Goal: Task Accomplishment & Management: Manage account settings

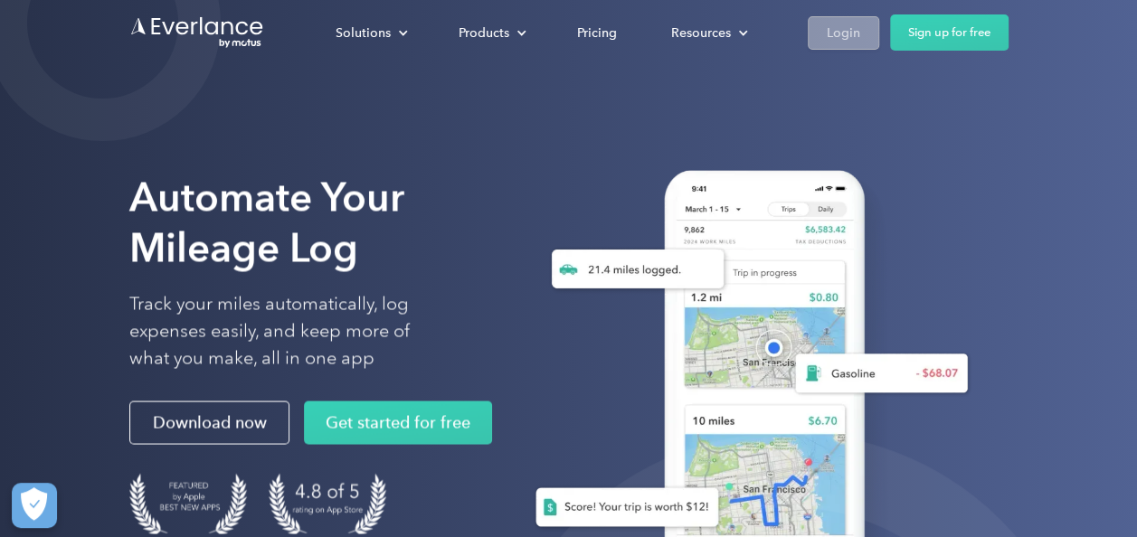
click at [836, 34] on div "Login" at bounding box center [843, 33] width 33 height 23
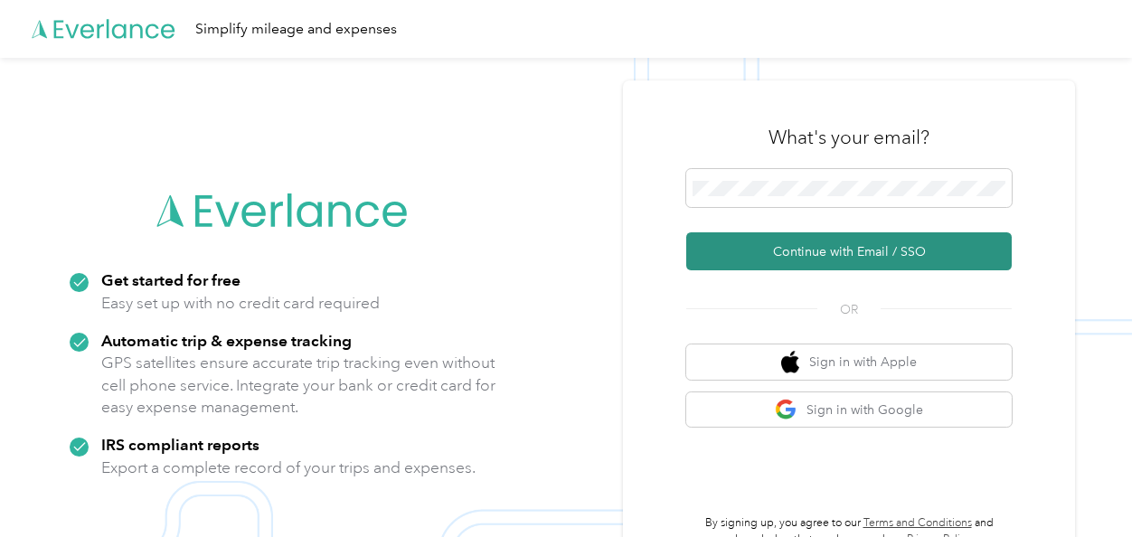
click at [768, 257] on button "Continue with Email / SSO" at bounding box center [849, 251] width 326 height 38
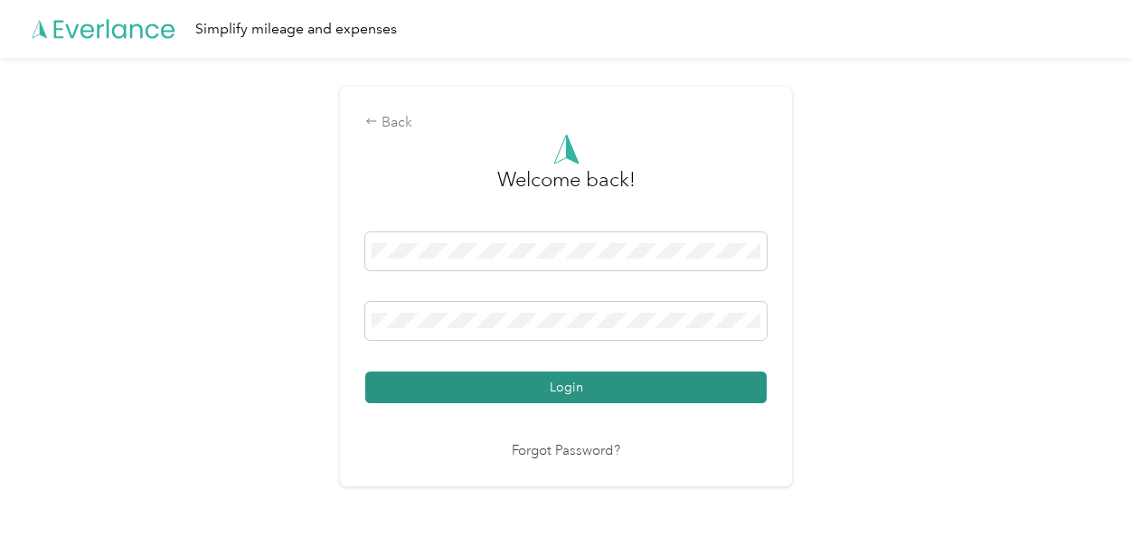
click at [502, 391] on button "Login" at bounding box center [566, 388] width 402 height 32
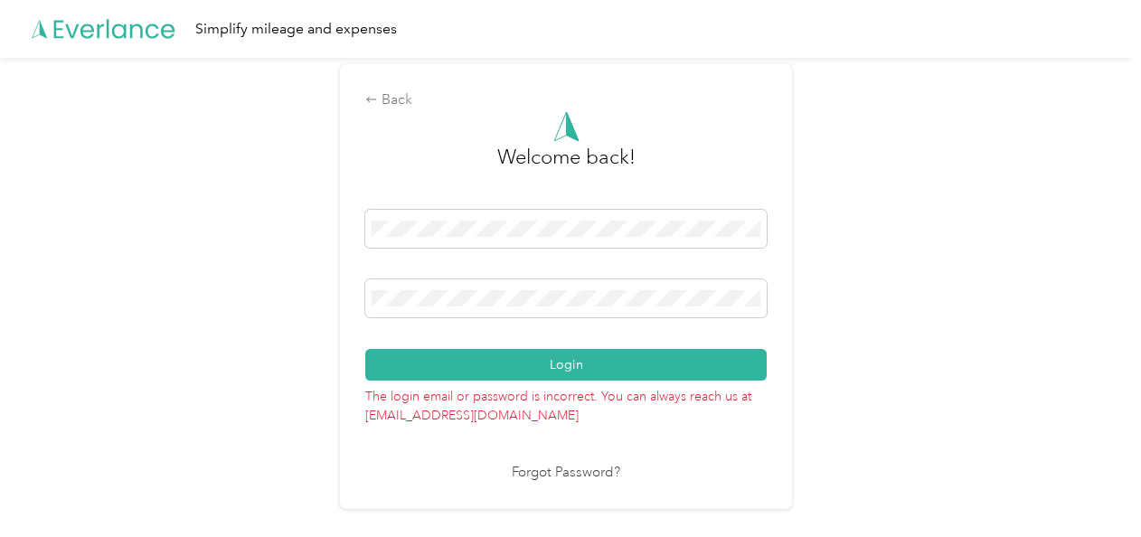
click at [581, 476] on link "Forgot Password?" at bounding box center [566, 473] width 109 height 21
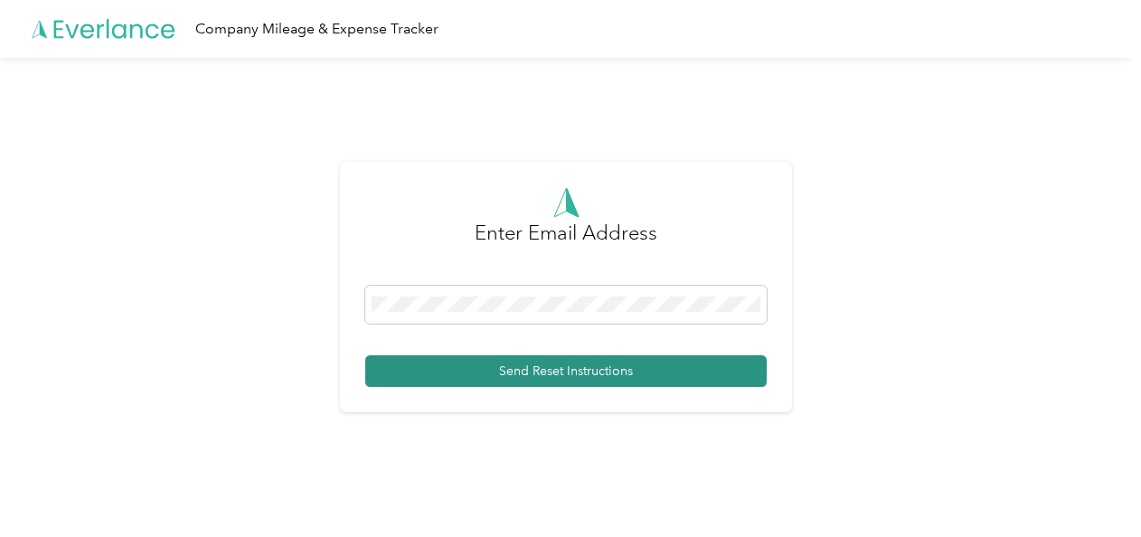
click at [577, 373] on button "Send Reset Instructions" at bounding box center [566, 371] width 402 height 32
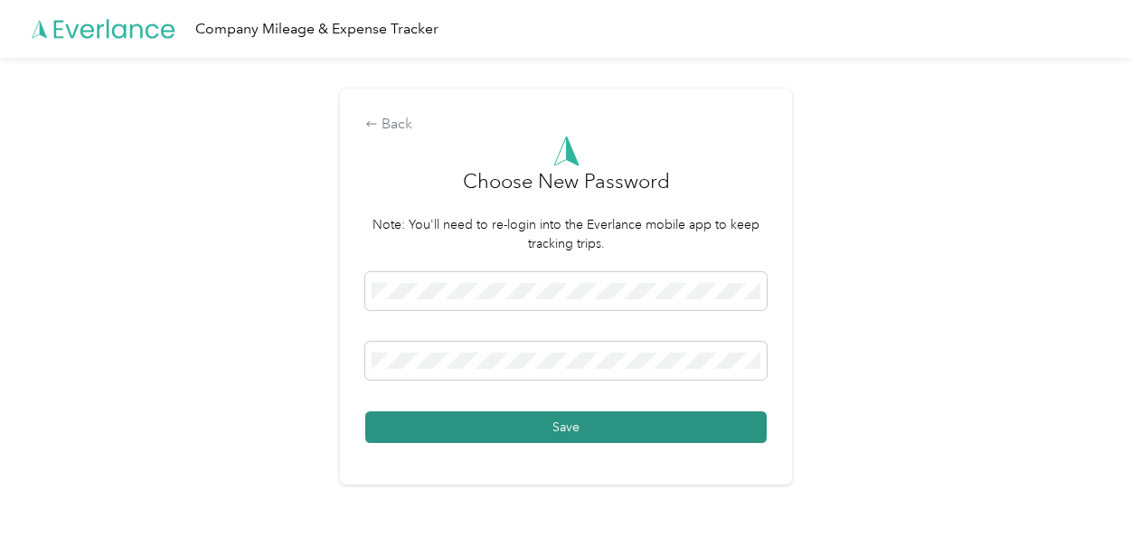
click at [541, 430] on button "Save" at bounding box center [566, 427] width 402 height 32
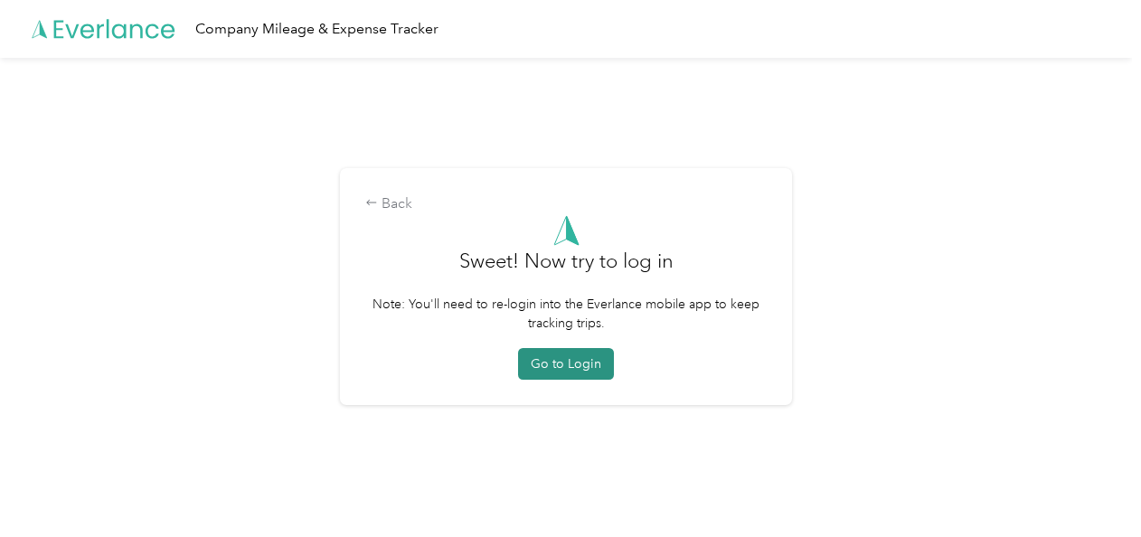
click at [598, 364] on button "Go to Login" at bounding box center [566, 364] width 96 height 32
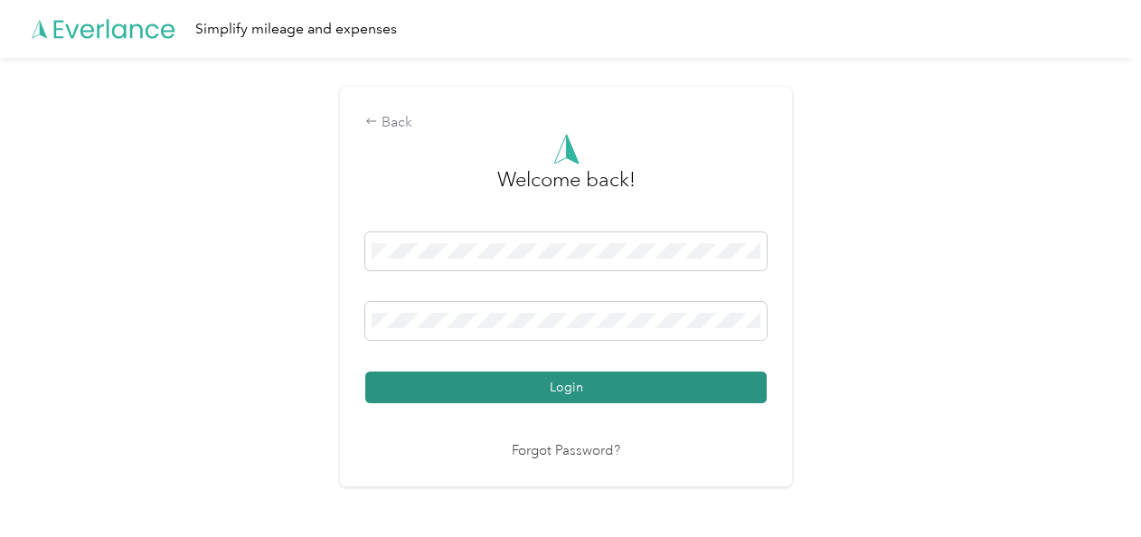
click at [526, 385] on button "Login" at bounding box center [566, 388] width 402 height 32
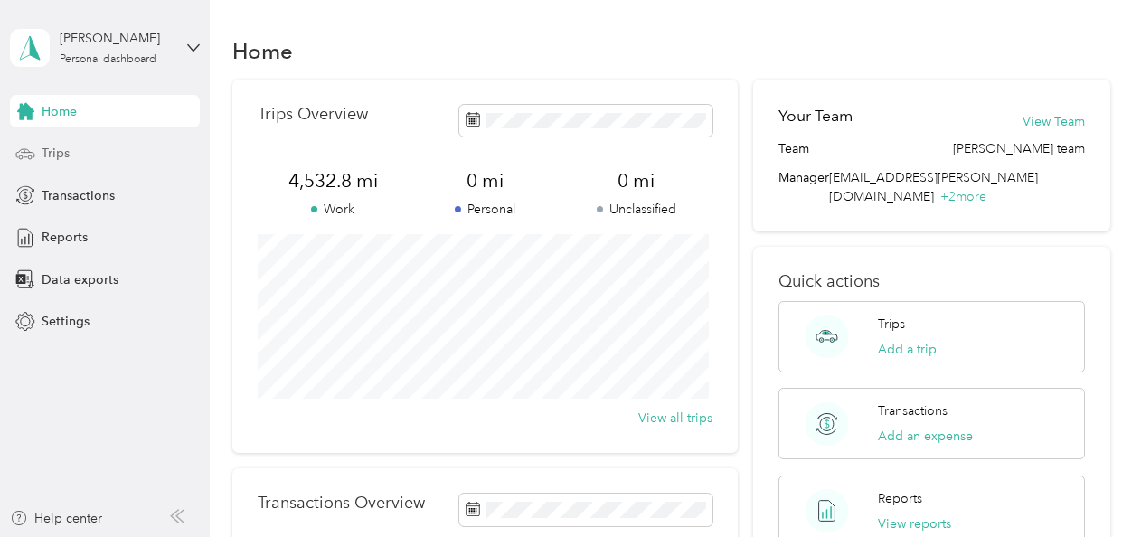
click at [67, 154] on span "Trips" at bounding box center [56, 153] width 28 height 19
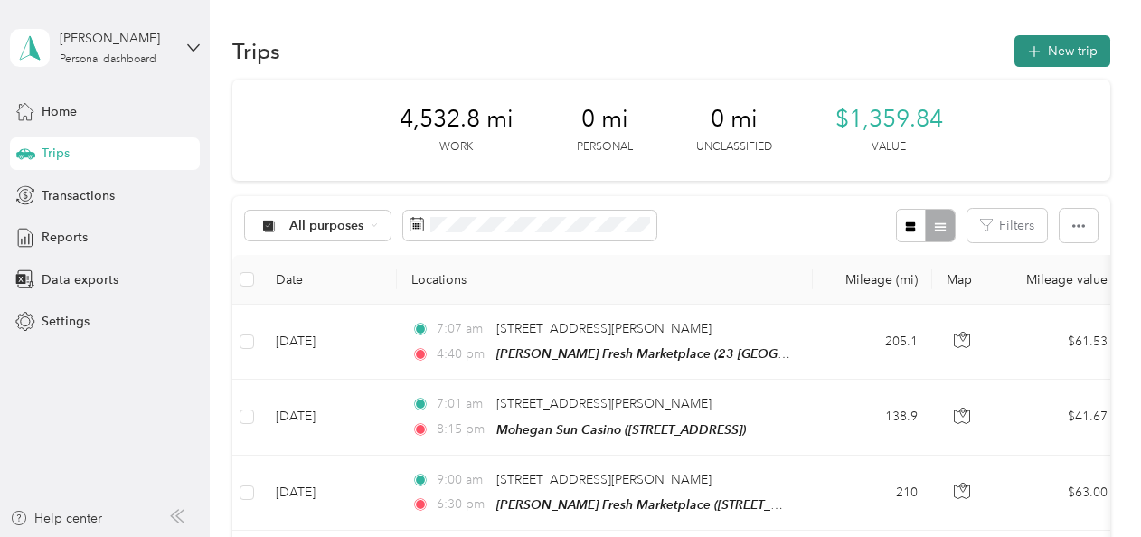
click at [1063, 54] on button "New trip" at bounding box center [1063, 51] width 96 height 32
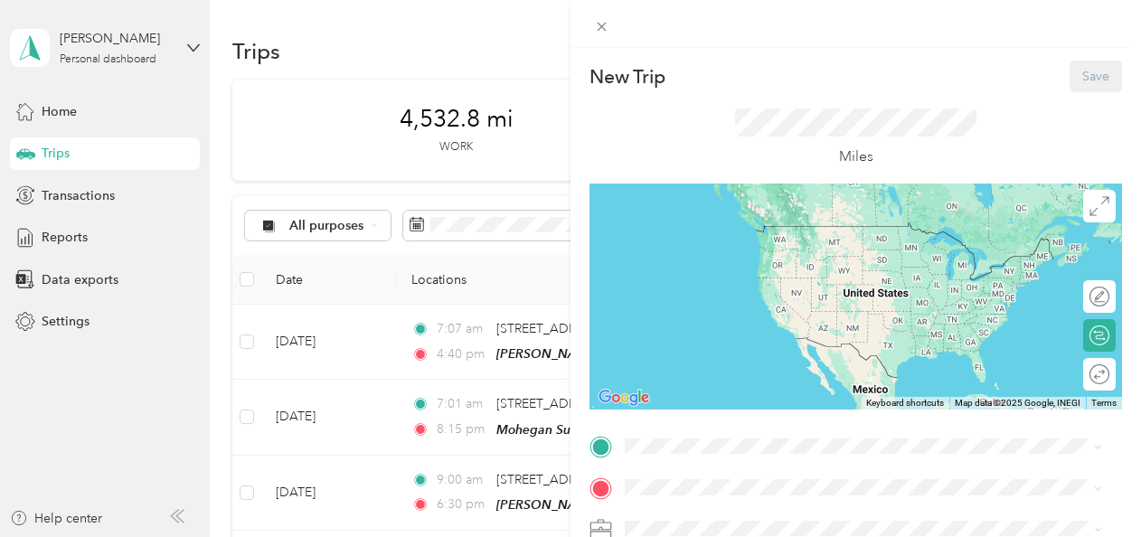
scroll to position [116, 0]
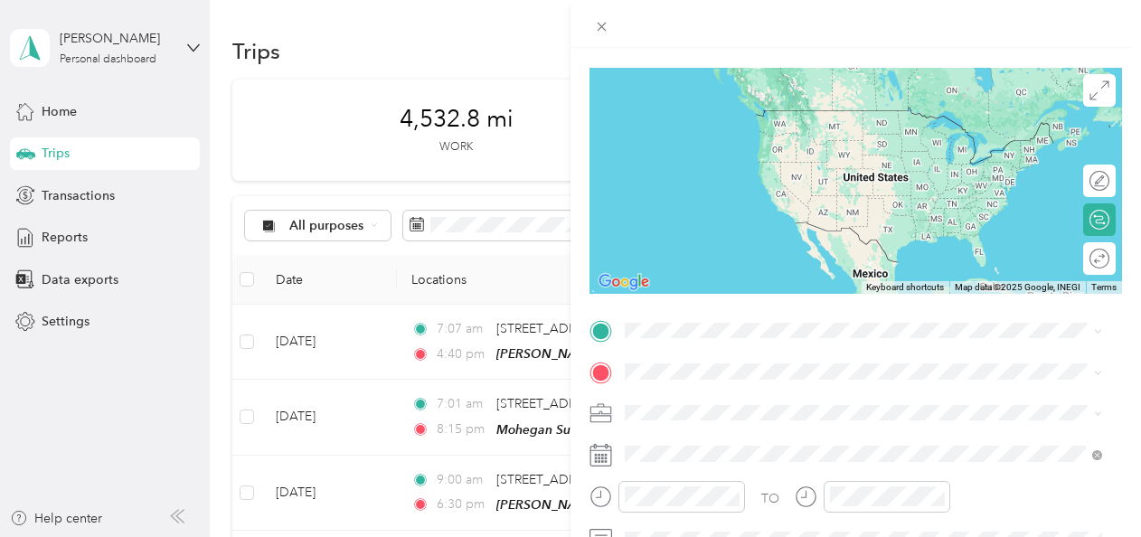
click at [599, 456] on icon at bounding box center [601, 455] width 23 height 23
click at [606, 454] on rect at bounding box center [606, 454] width 3 height 3
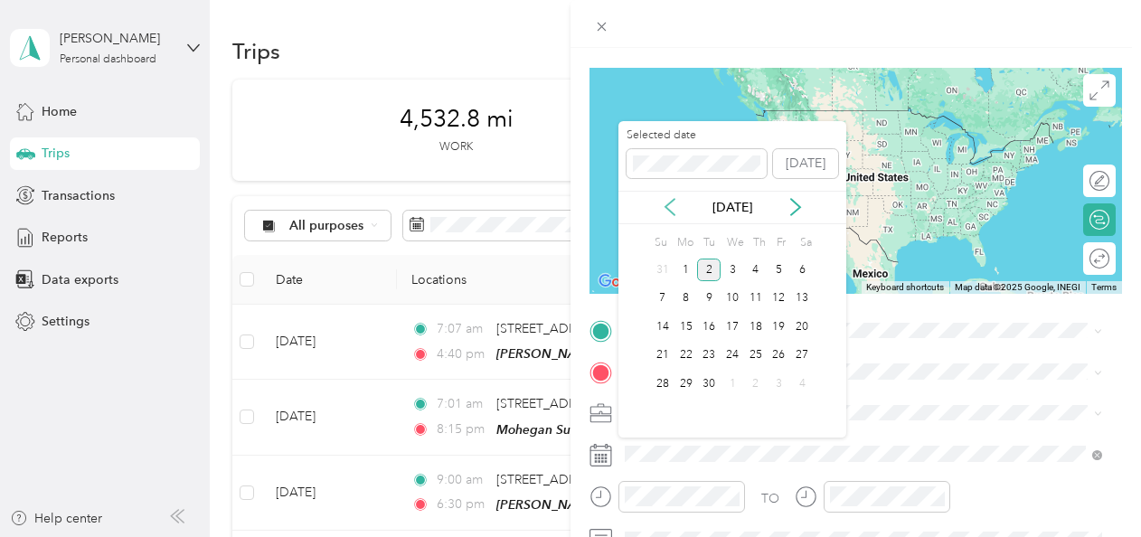
click at [671, 205] on icon at bounding box center [670, 207] width 18 height 18
click at [731, 358] on div "20" at bounding box center [733, 356] width 24 height 23
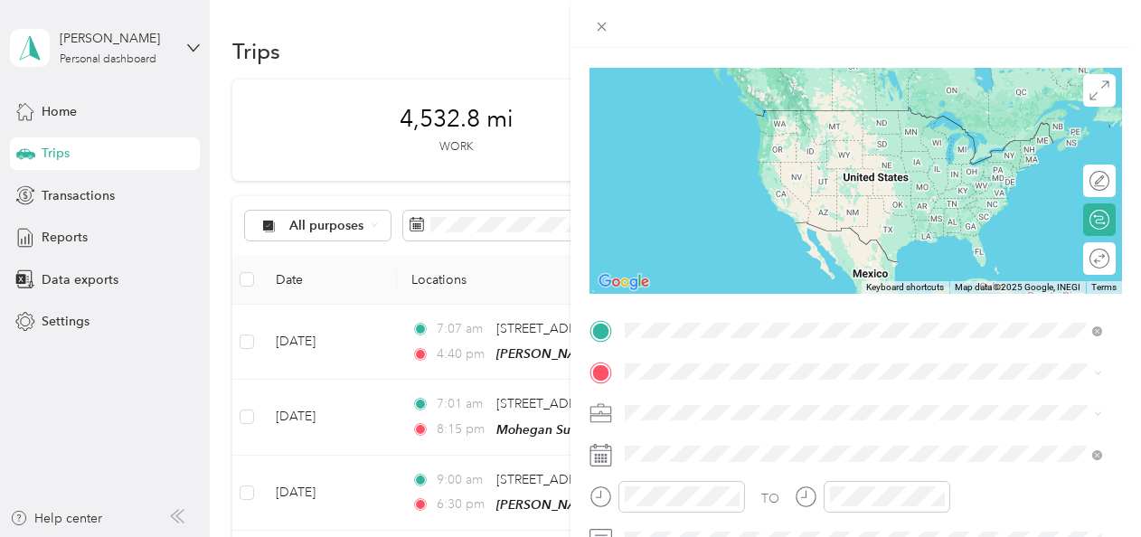
click at [793, 123] on div "[STREET_ADDRESS][PERSON_NAME][US_STATE]" at bounding box center [863, 111] width 465 height 24
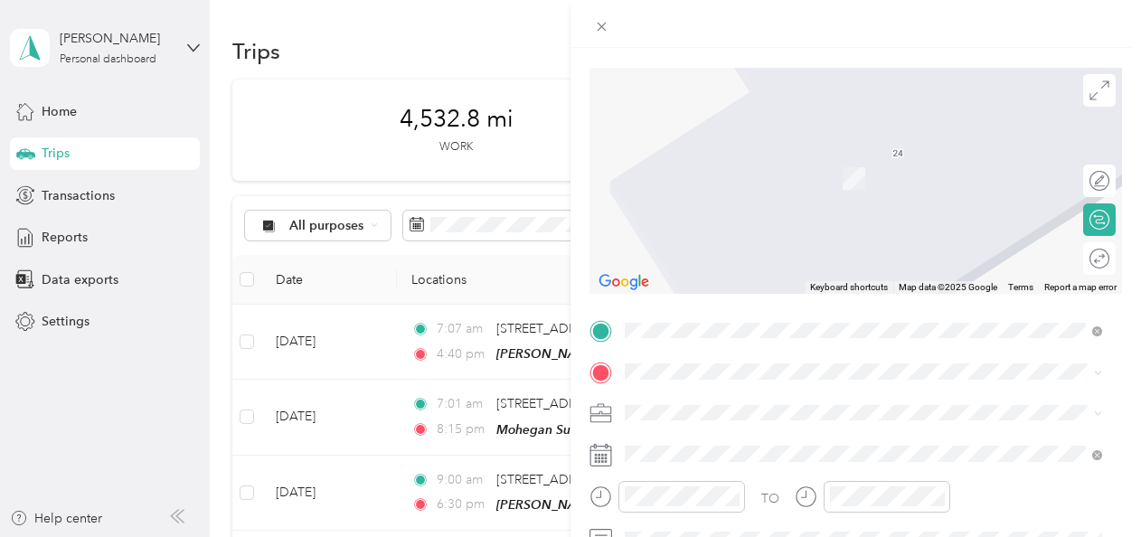
click at [774, 246] on span "[STREET_ADDRESS]" at bounding box center [716, 251] width 115 height 15
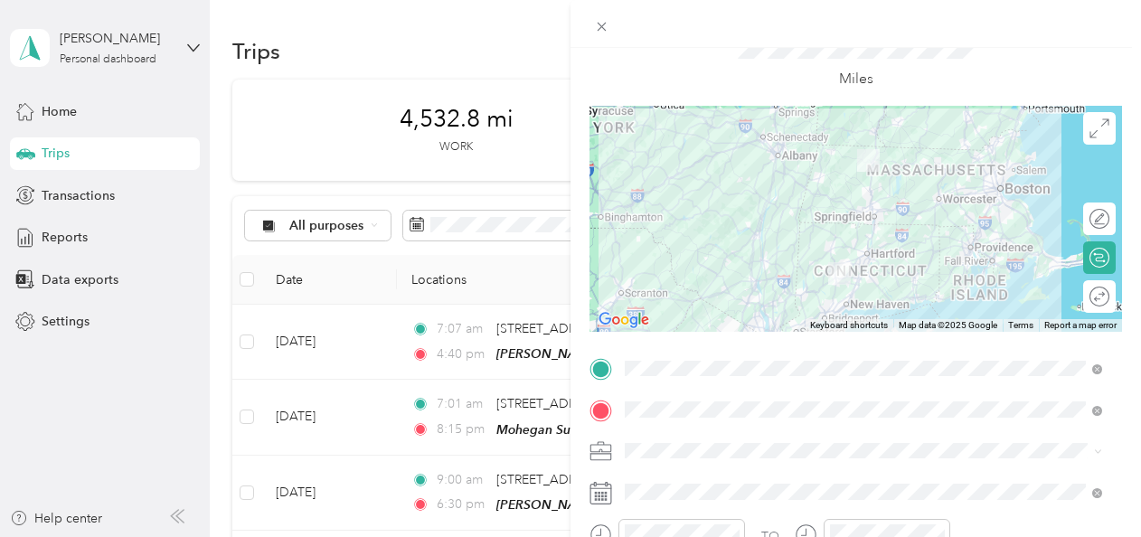
scroll to position [105, 0]
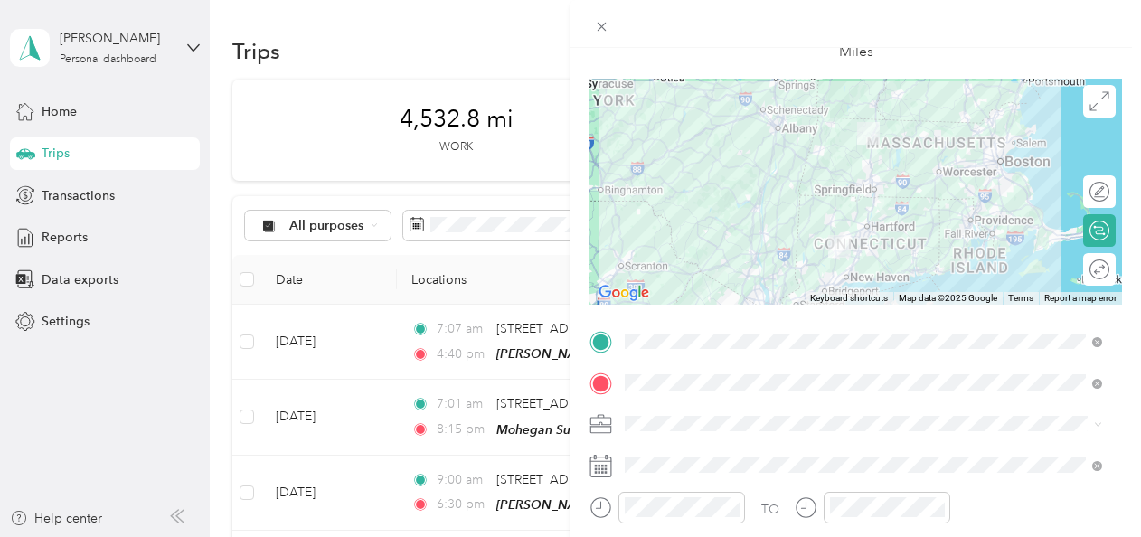
click at [1091, 280] on div "Round trip" at bounding box center [1099, 269] width 33 height 33
click at [1076, 268] on div at bounding box center [1091, 269] width 38 height 19
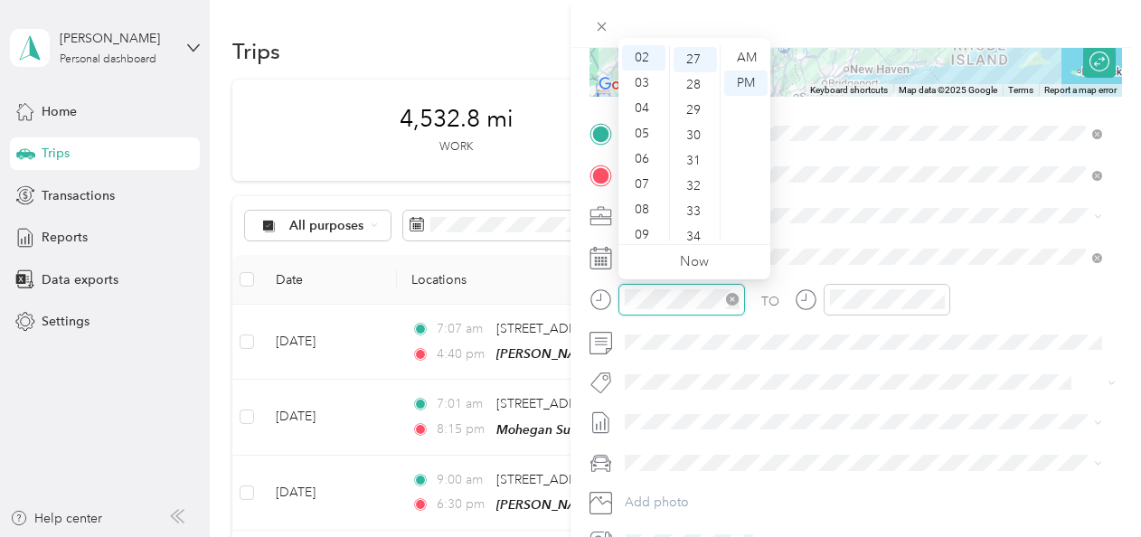
scroll to position [684, 0]
click at [644, 233] on div "09" at bounding box center [643, 234] width 43 height 25
click at [693, 130] on div "30" at bounding box center [695, 133] width 43 height 25
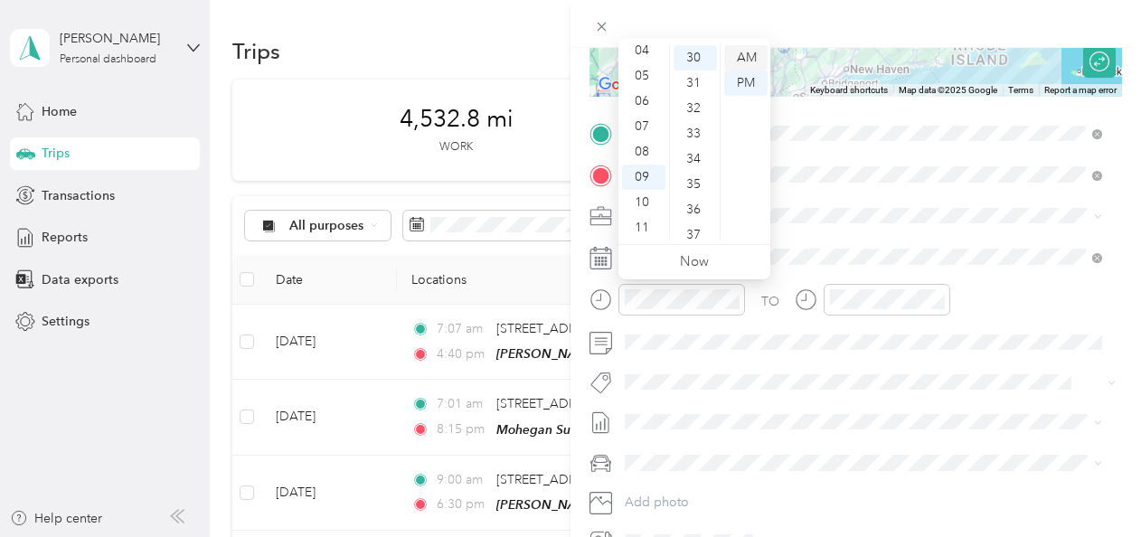
click at [745, 56] on div "AM" at bounding box center [745, 57] width 43 height 25
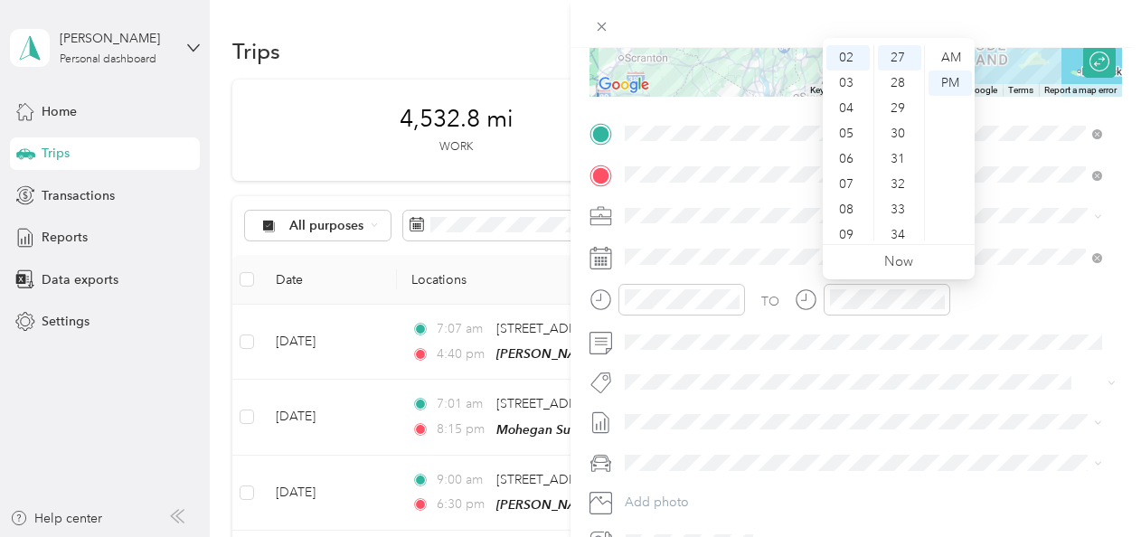
scroll to position [14, 0]
click at [844, 91] on div "02" at bounding box center [848, 93] width 43 height 25
click at [902, 78] on div "15" at bounding box center [899, 71] width 43 height 25
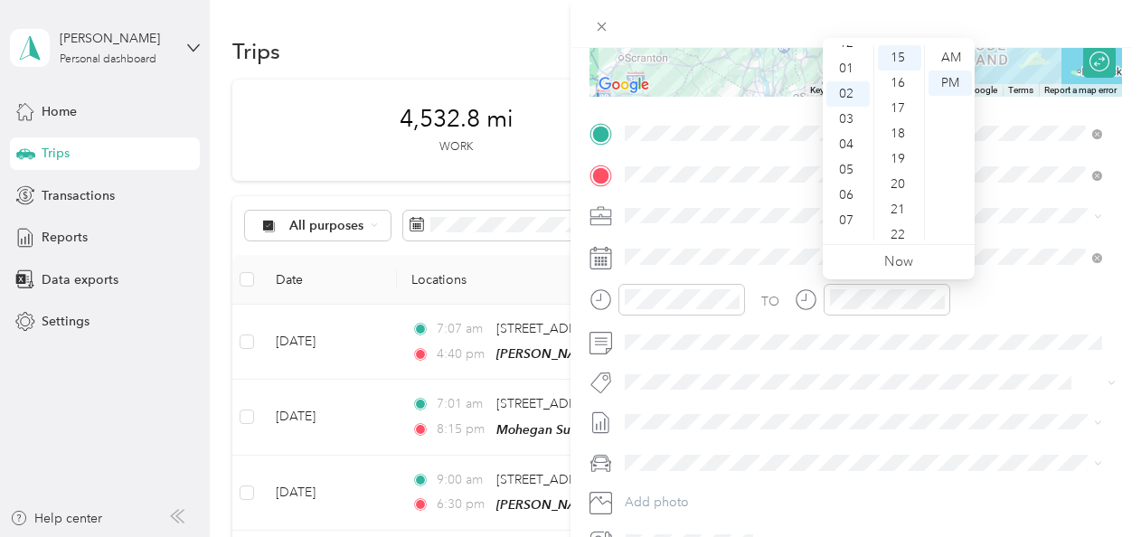
click at [1003, 300] on div "TO" at bounding box center [856, 306] width 533 height 44
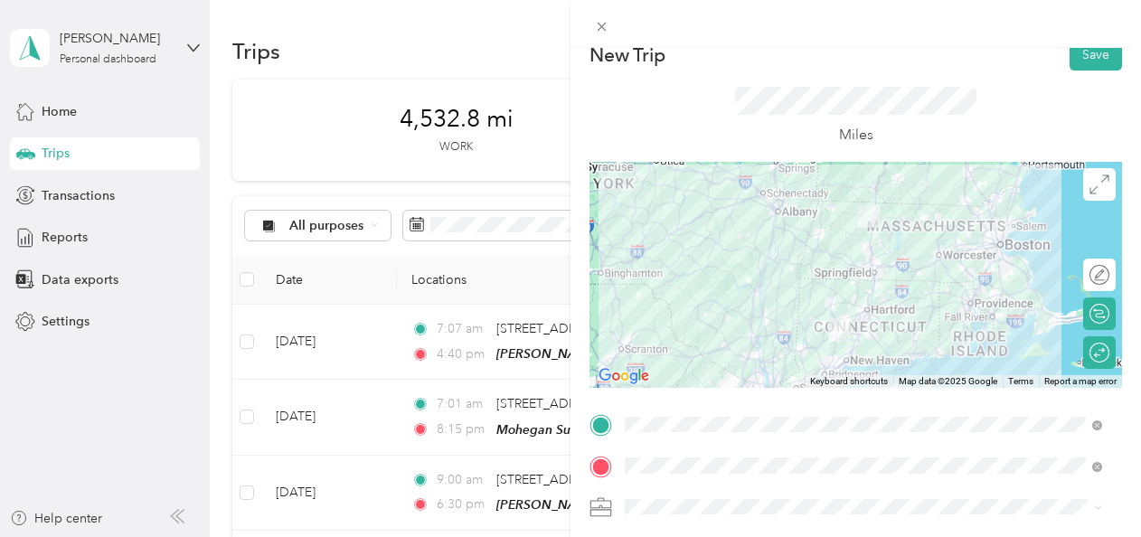
scroll to position [0, 0]
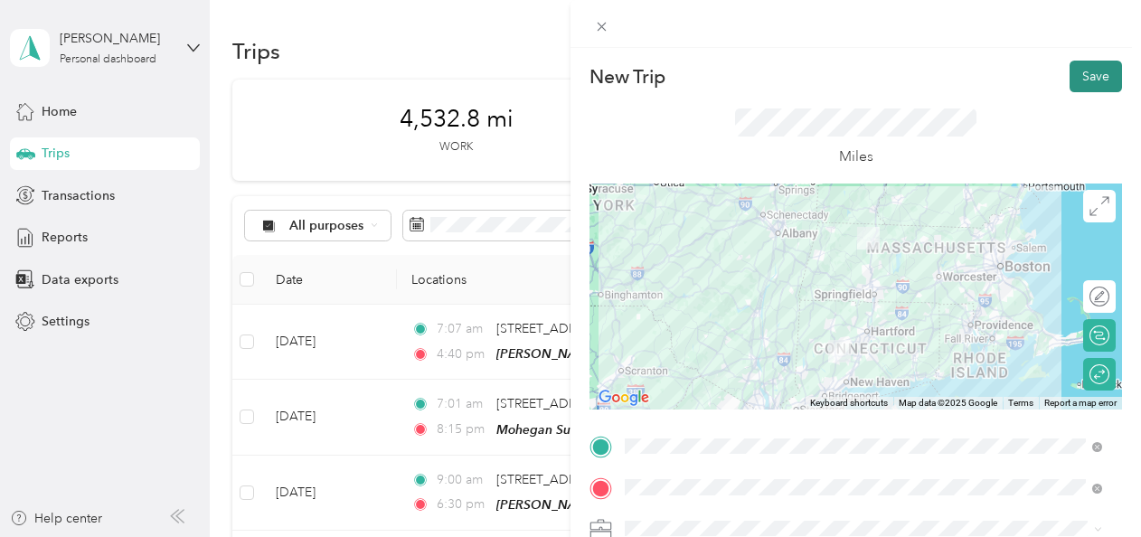
click at [1080, 85] on button "Save" at bounding box center [1096, 77] width 52 height 32
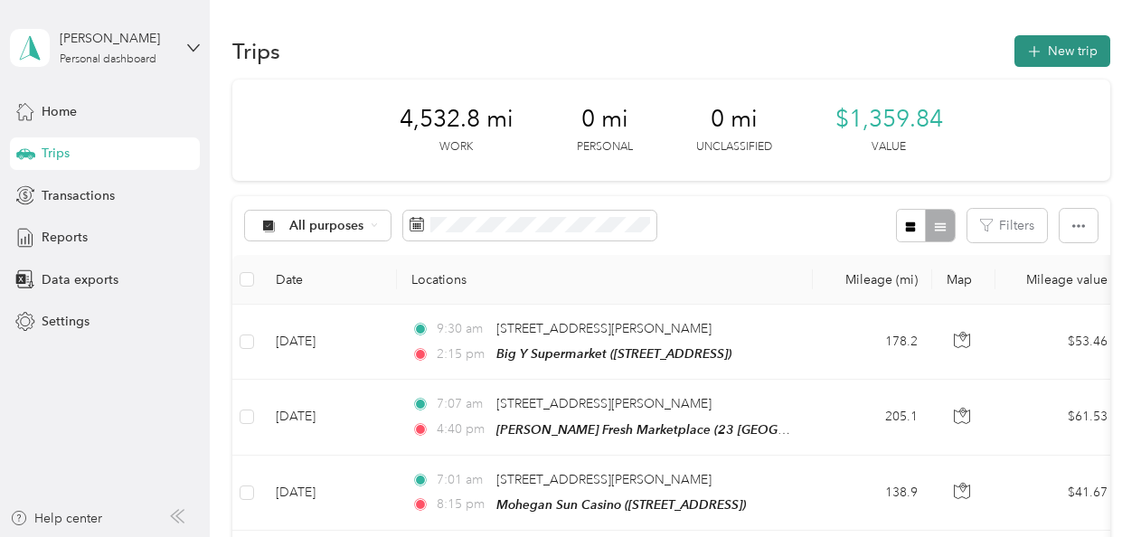
click at [1060, 54] on button "New trip" at bounding box center [1063, 51] width 96 height 32
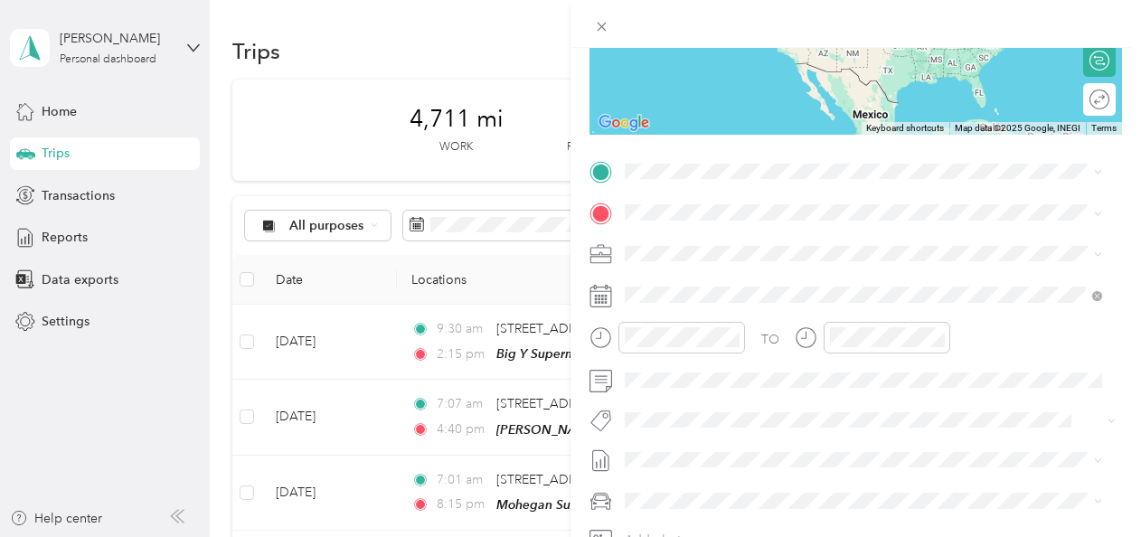
scroll to position [281, 0]
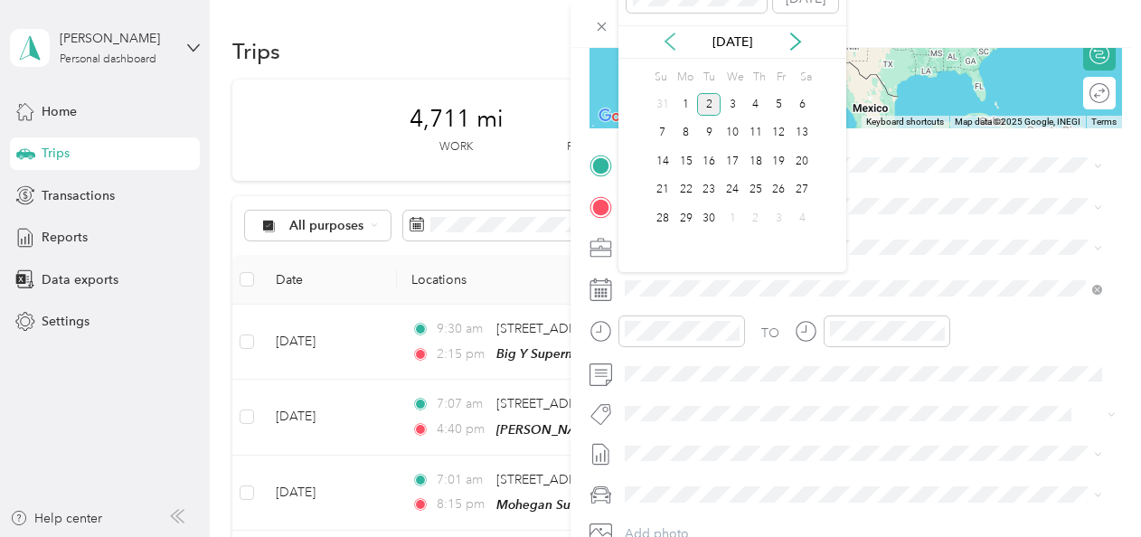
click at [666, 38] on icon at bounding box center [670, 42] width 18 height 18
click at [756, 190] on div "21" at bounding box center [756, 190] width 24 height 23
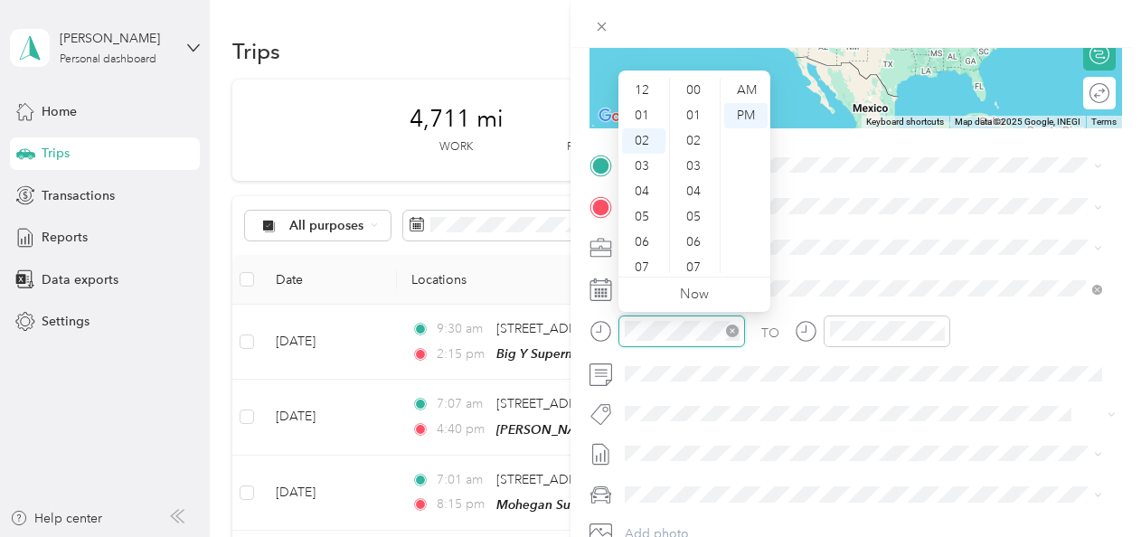
scroll to position [734, 0]
click at [639, 221] on div "07" at bounding box center [643, 216] width 43 height 25
click at [700, 104] on div "30" at bounding box center [695, 115] width 43 height 25
click at [700, 104] on ul "00 01 02 03 04 05 06 07 08 09 10 11 12 13 14 15 16 17 18 19 20 21 22 23 24 25 2…" at bounding box center [694, 175] width 51 height 195
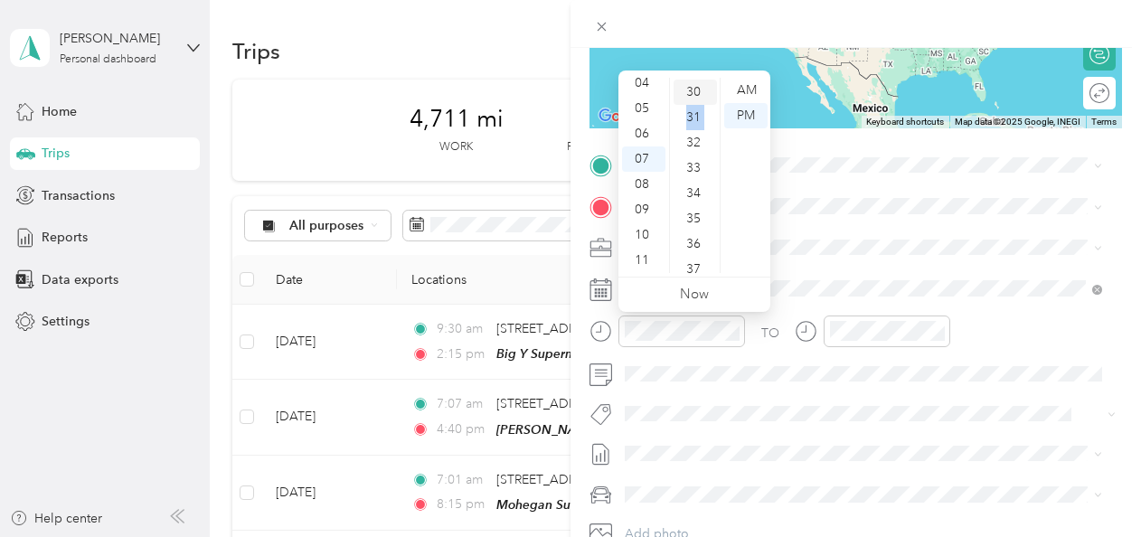
scroll to position [760, 0]
click at [746, 93] on div "AM" at bounding box center [745, 90] width 43 height 25
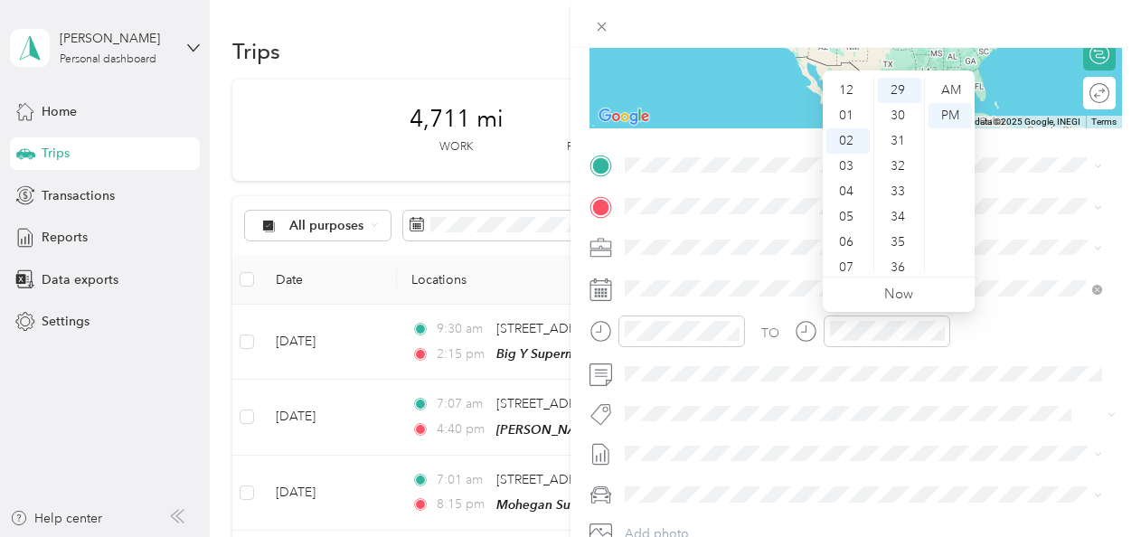
scroll to position [109, 0]
click at [853, 258] on div "11" at bounding box center [848, 260] width 43 height 25
click at [901, 246] on div "55" at bounding box center [899, 251] width 43 height 25
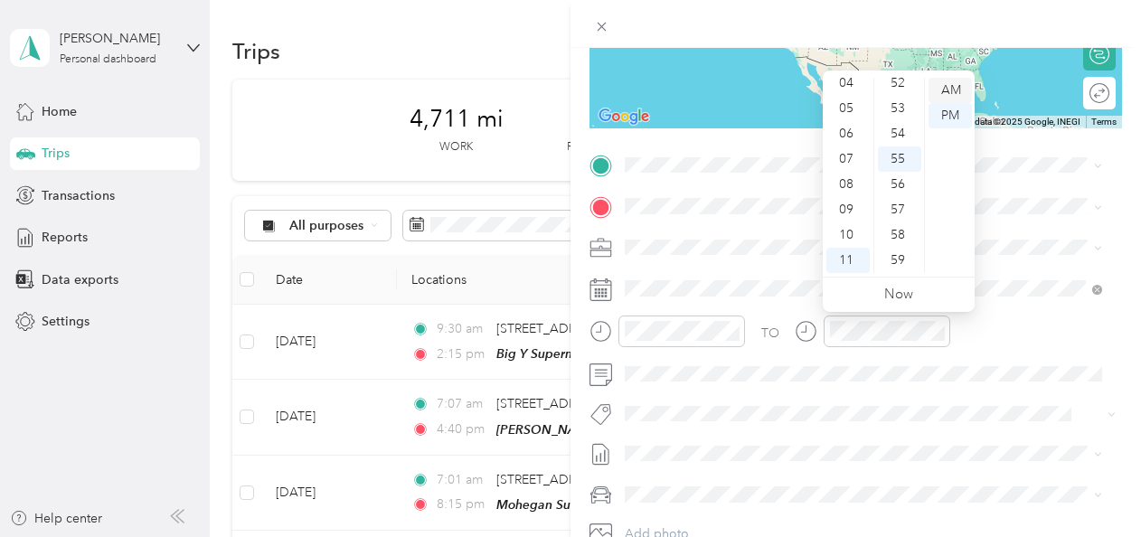
click at [949, 90] on div "AM" at bounding box center [950, 90] width 43 height 25
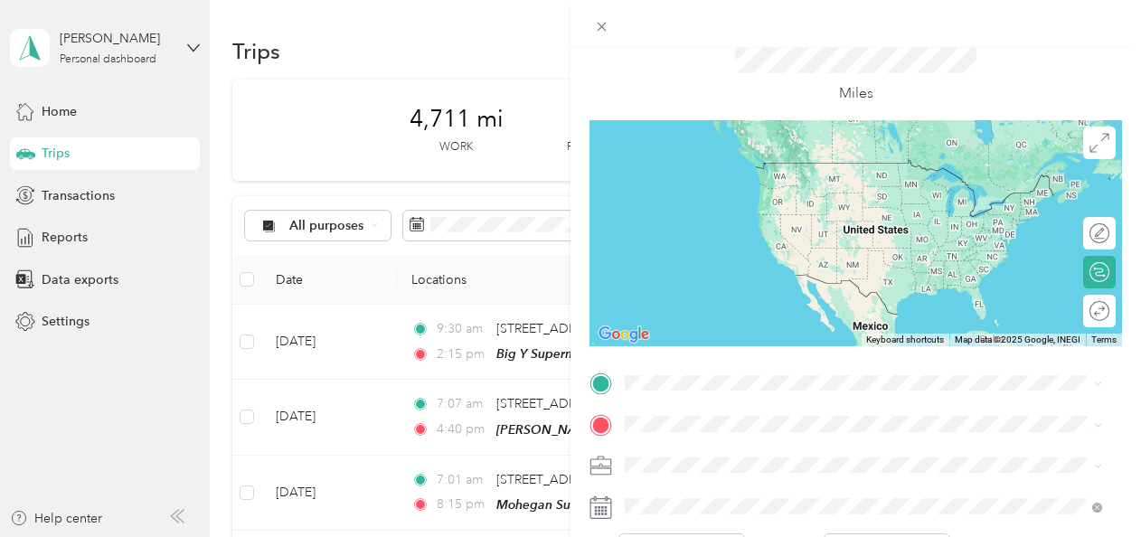
scroll to position [65, 0]
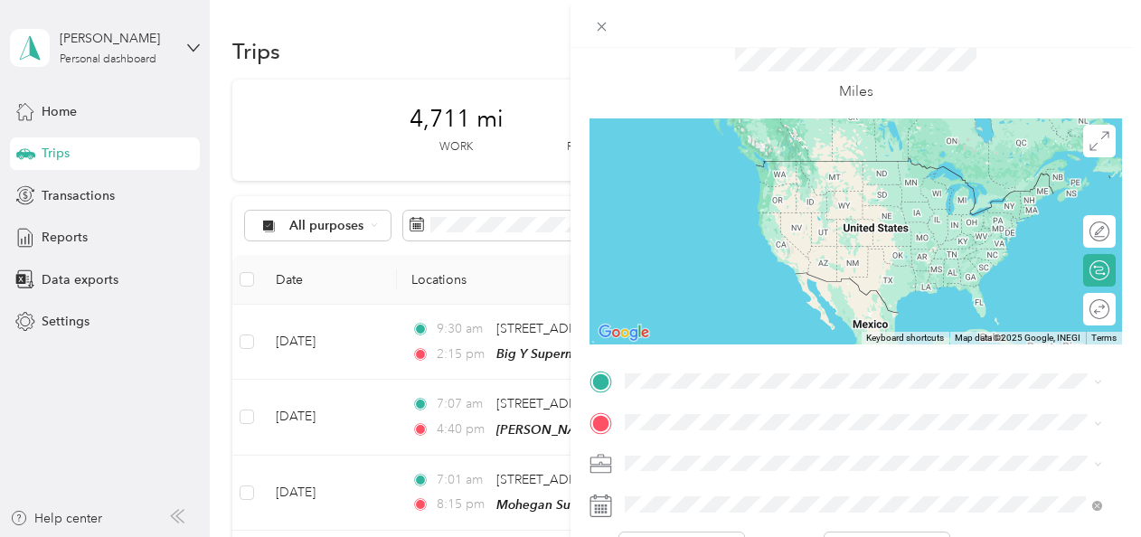
click at [745, 170] on div "[STREET_ADDRESS][PERSON_NAME][US_STATE]" at bounding box center [863, 158] width 465 height 24
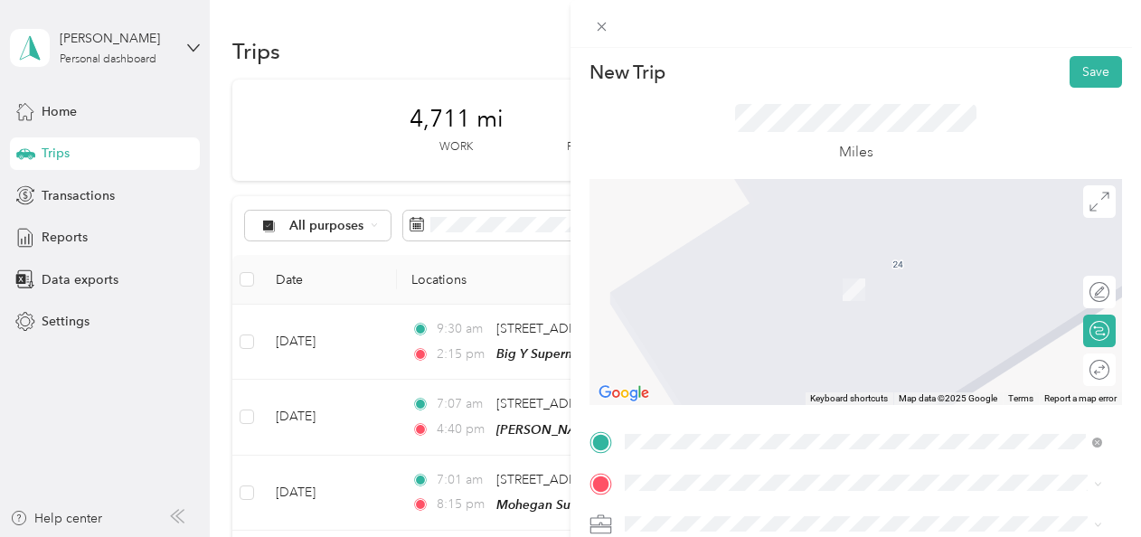
scroll to position [0, 0]
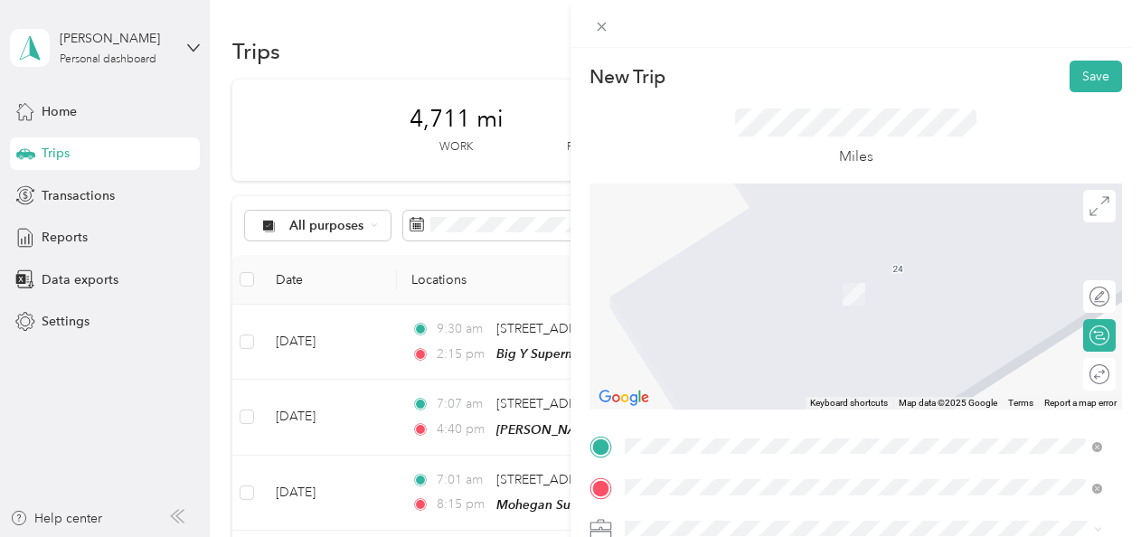
click at [774, 298] on span "[STREET_ADDRESS]" at bounding box center [716, 300] width 115 height 15
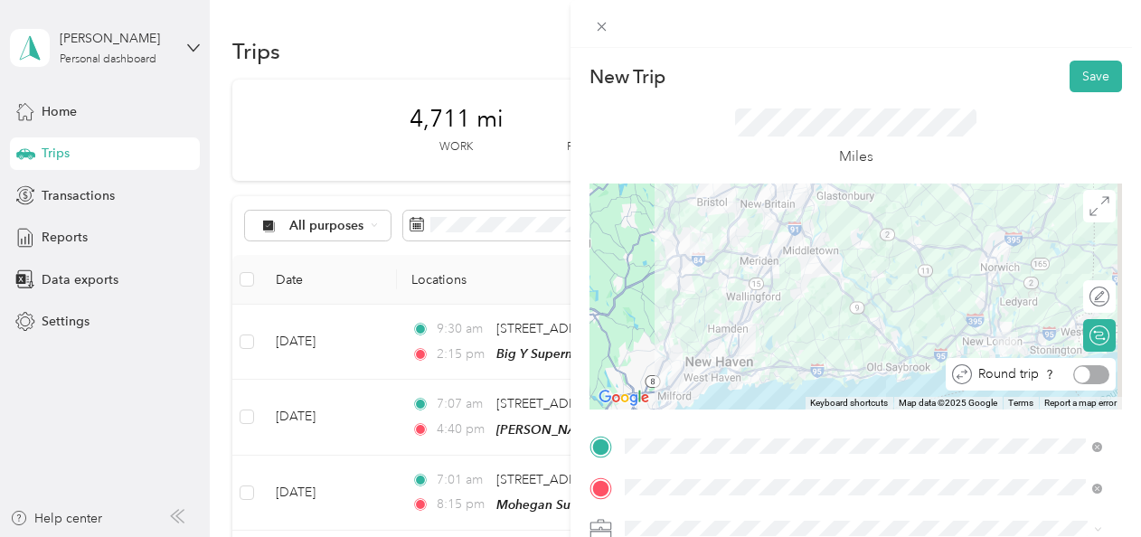
click at [1089, 375] on div at bounding box center [1091, 374] width 36 height 19
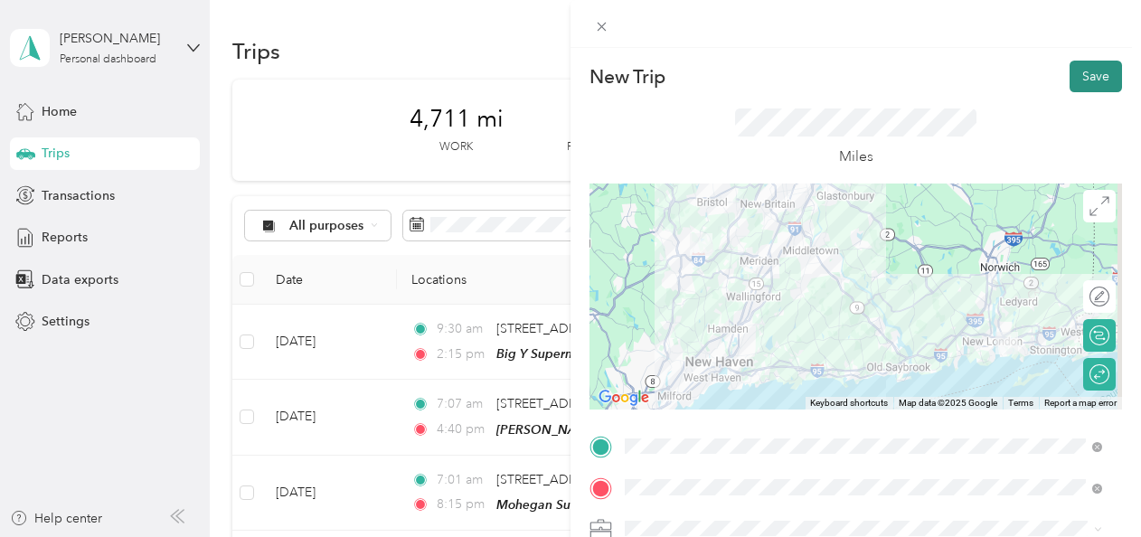
click at [1083, 81] on button "Save" at bounding box center [1096, 77] width 52 height 32
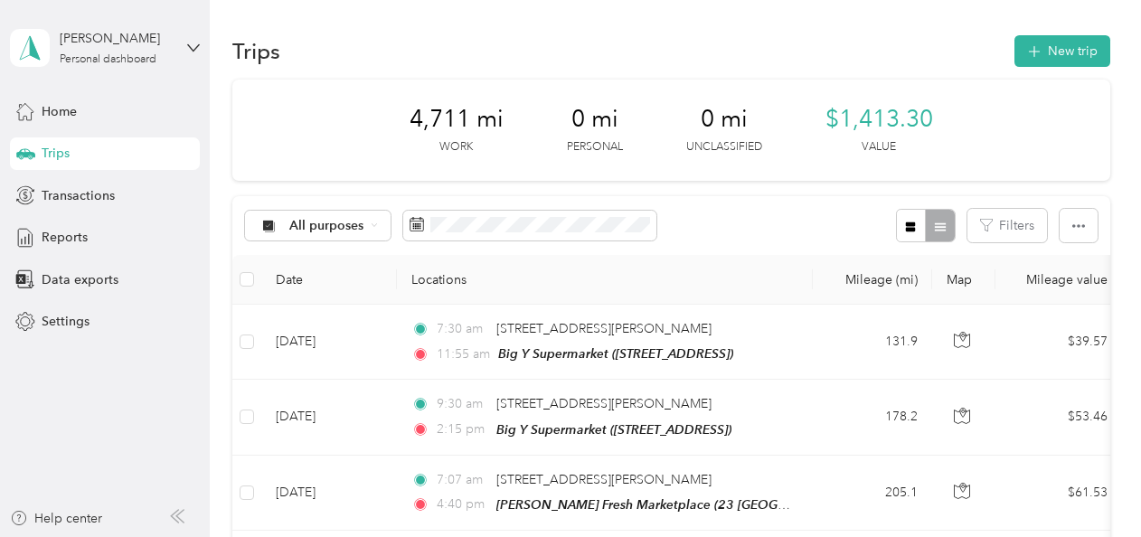
click at [1083, 81] on div "4,711 mi Work 0 mi Personal 0 mi Unclassified $1,413.30 Value" at bounding box center [671, 130] width 878 height 101
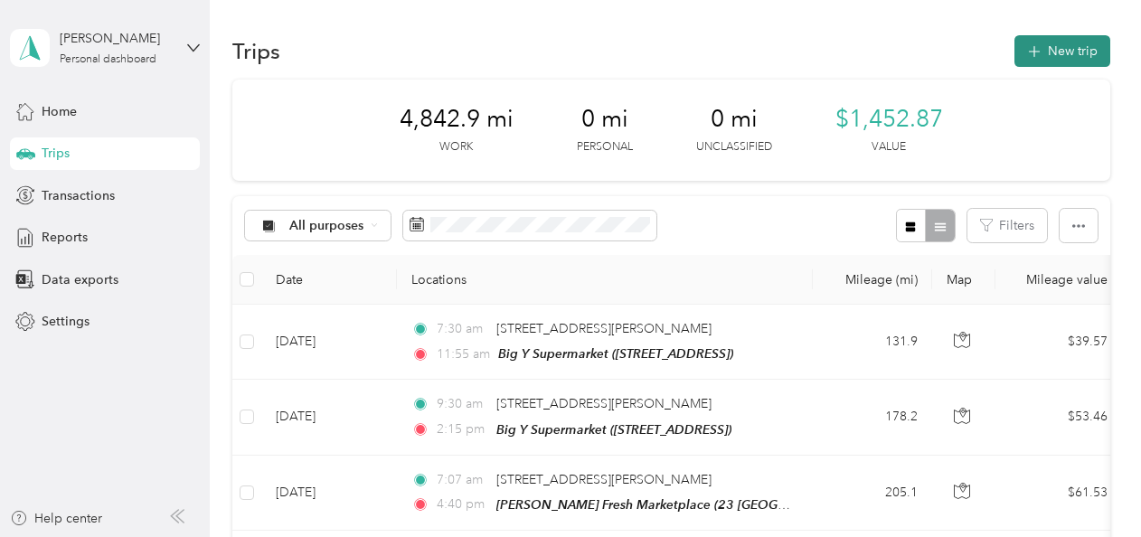
click at [1068, 56] on button "New trip" at bounding box center [1063, 51] width 96 height 32
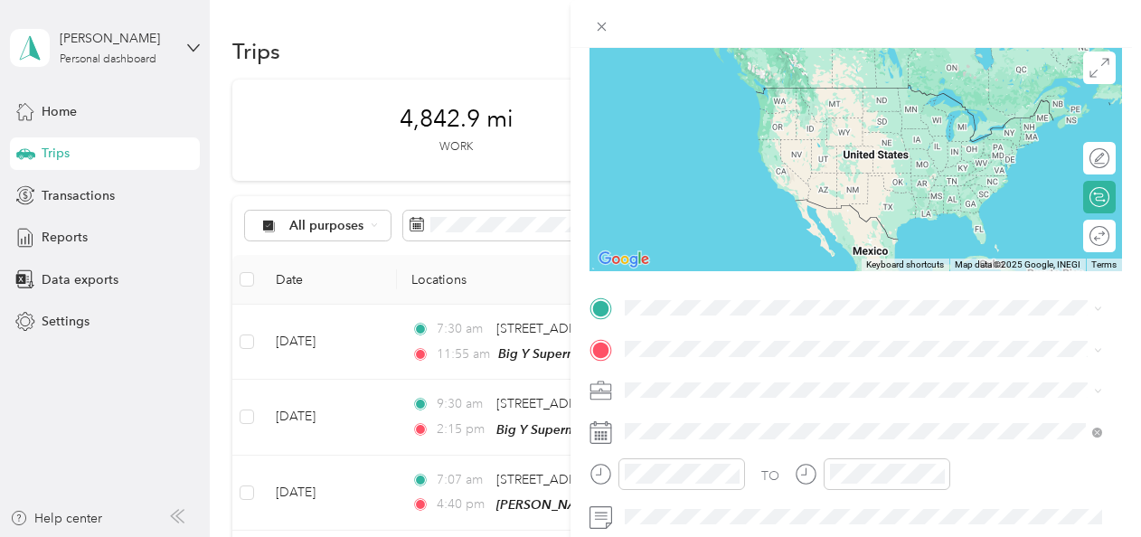
scroll to position [139, 0]
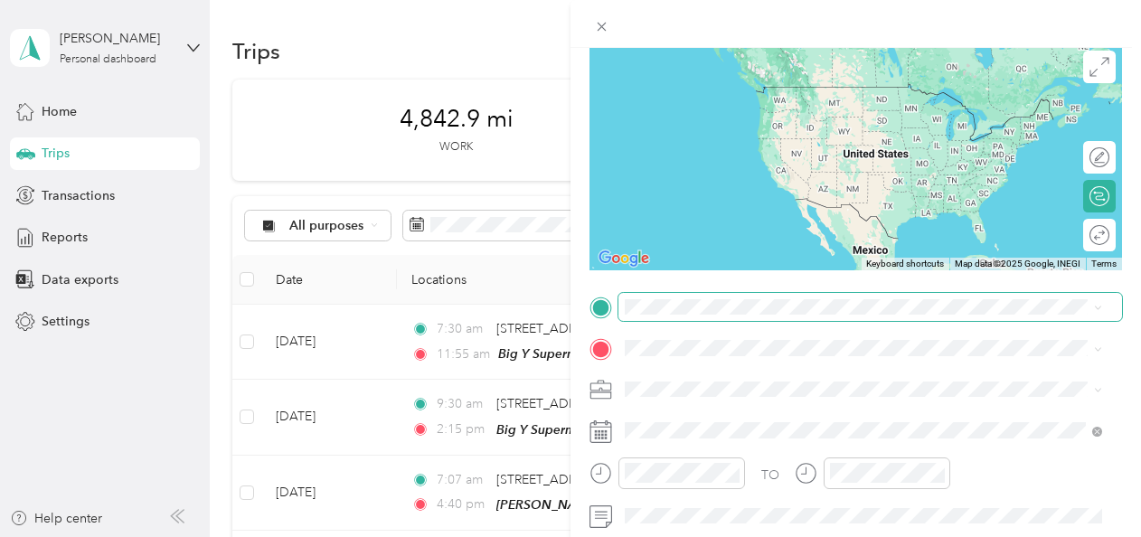
click at [675, 316] on span at bounding box center [871, 307] width 504 height 29
click at [727, 95] on span "[STREET_ADDRESS][PERSON_NAME][US_STATE]" at bounding box center [799, 87] width 281 height 16
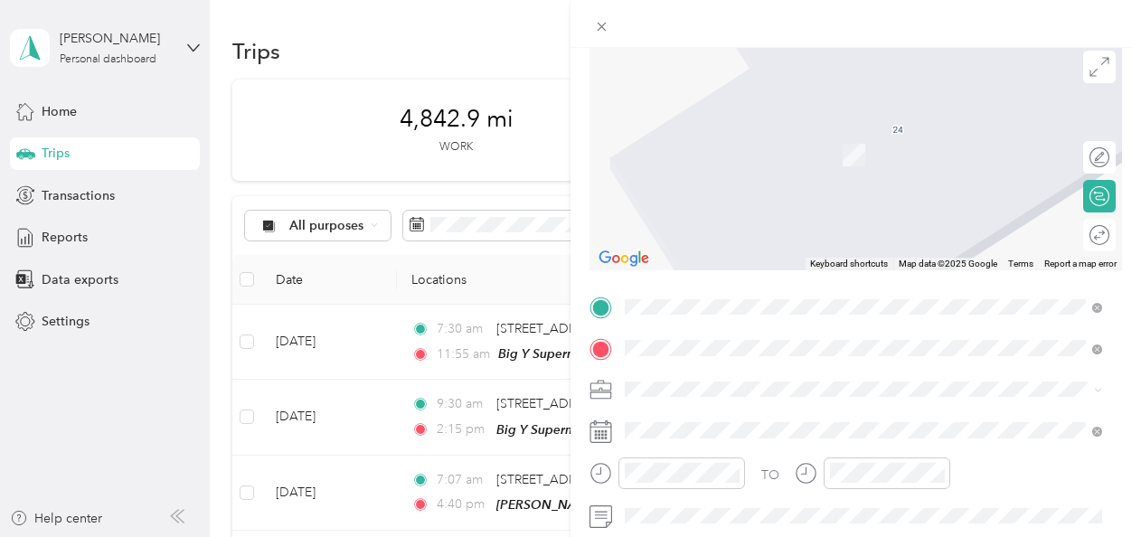
click at [759, 226] on span "[STREET_ADDRESS]" at bounding box center [716, 229] width 115 height 15
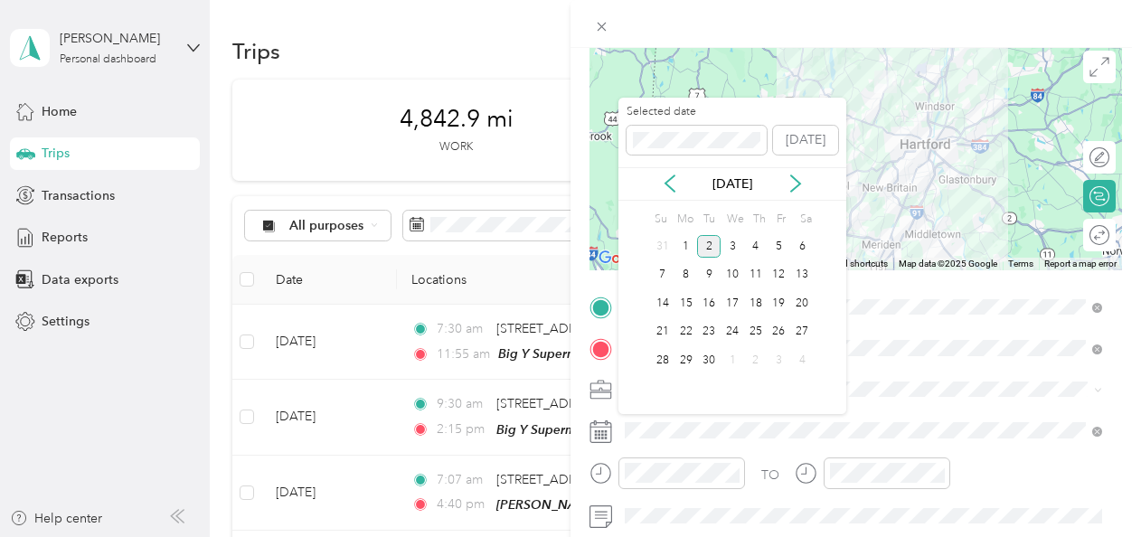
click at [657, 182] on div "[DATE]" at bounding box center [733, 184] width 228 height 19
click at [667, 184] on icon at bounding box center [670, 184] width 18 height 18
click at [664, 354] on div "24" at bounding box center [663, 360] width 24 height 23
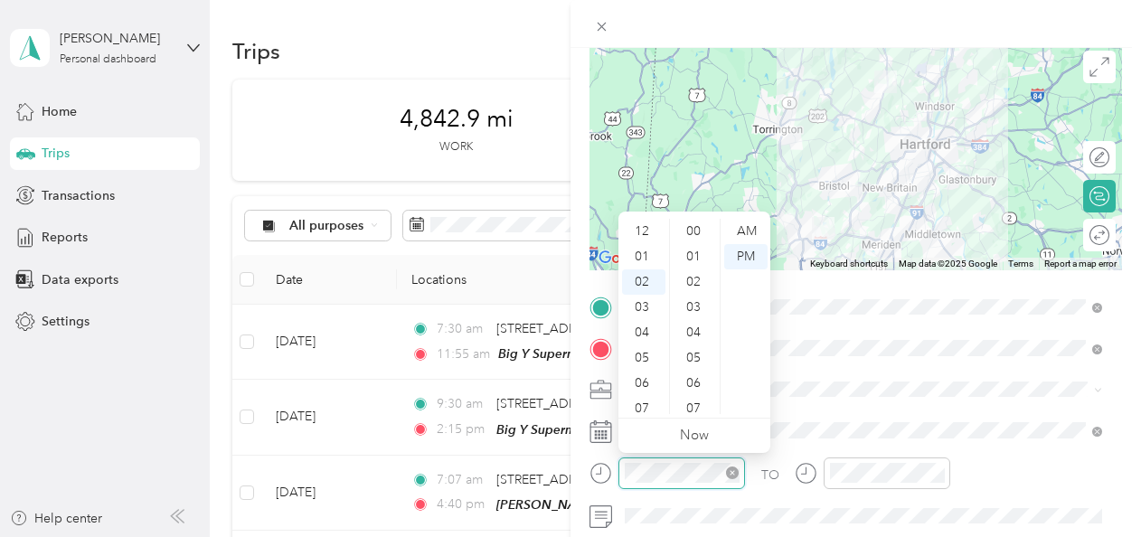
scroll to position [810, 0]
click at [640, 354] on div "07" at bounding box center [643, 357] width 43 height 25
click at [695, 241] on div "20" at bounding box center [695, 240] width 43 height 25
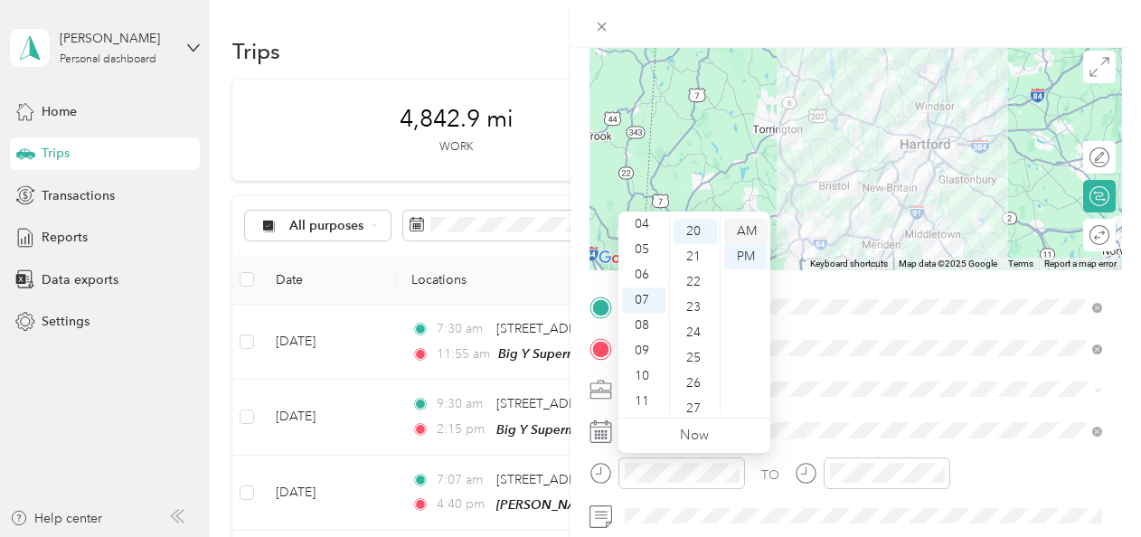
click at [745, 230] on div "AM" at bounding box center [745, 231] width 43 height 25
click at [743, 229] on div "AM" at bounding box center [745, 231] width 43 height 25
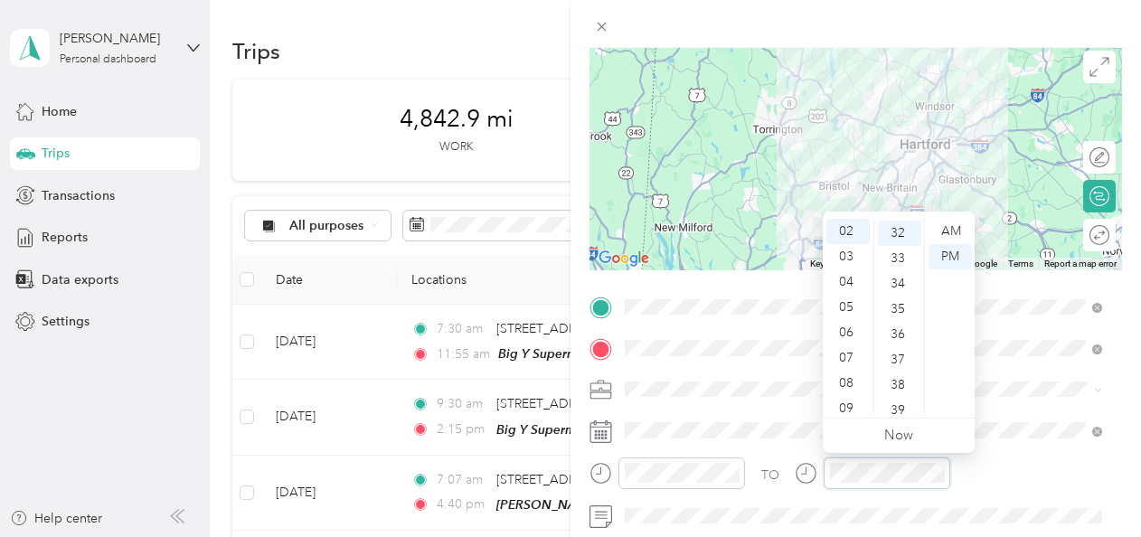
scroll to position [810, 0]
click at [846, 304] on div "05" at bounding box center [848, 307] width 43 height 25
click at [901, 307] on div "35" at bounding box center [899, 307] width 43 height 25
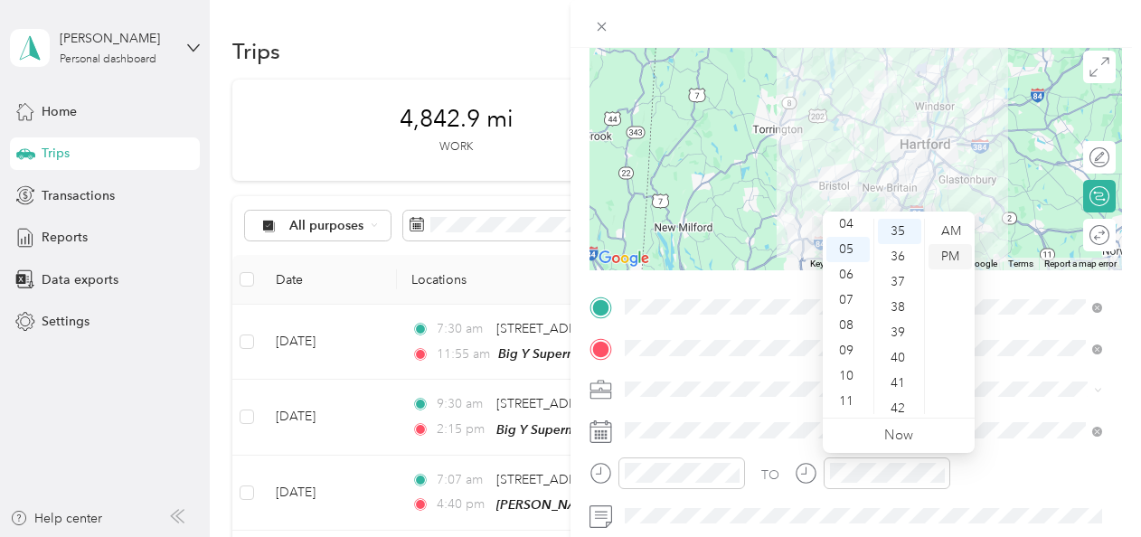
click at [952, 255] on div "PM" at bounding box center [950, 256] width 43 height 25
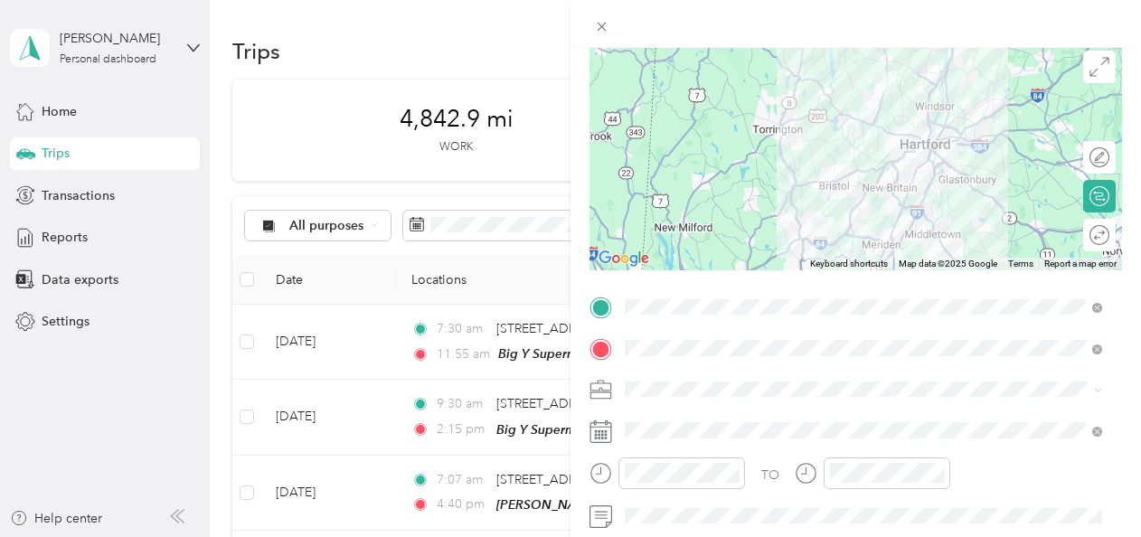
scroll to position [0, 0]
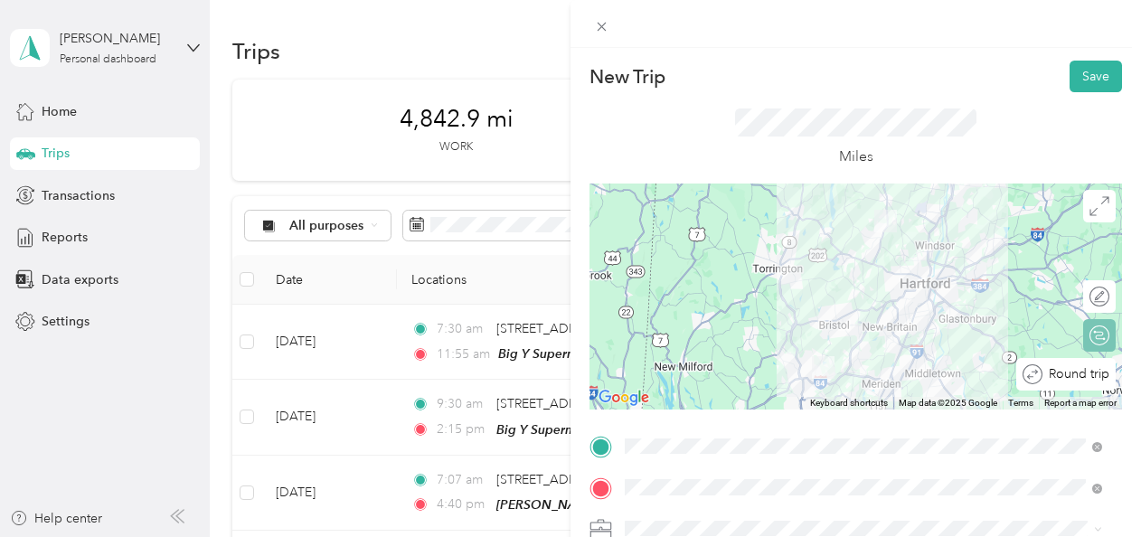
click at [1082, 369] on div "Round trip" at bounding box center [1076, 374] width 67 height 19
click at [1073, 372] on div at bounding box center [1081, 374] width 16 height 16
click at [1078, 77] on button "Save" at bounding box center [1096, 77] width 52 height 32
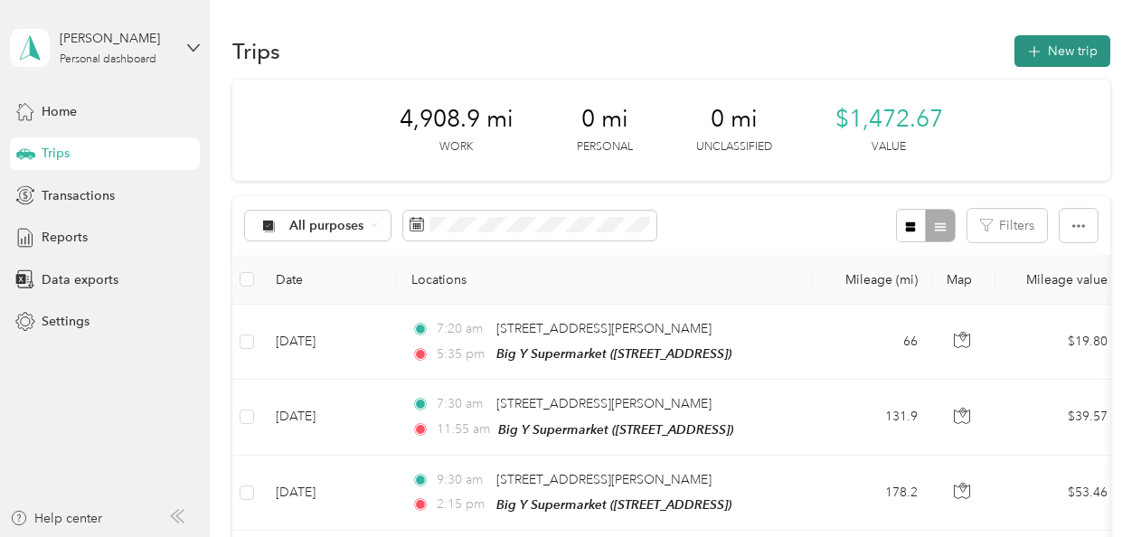
click at [1061, 56] on button "New trip" at bounding box center [1063, 51] width 96 height 32
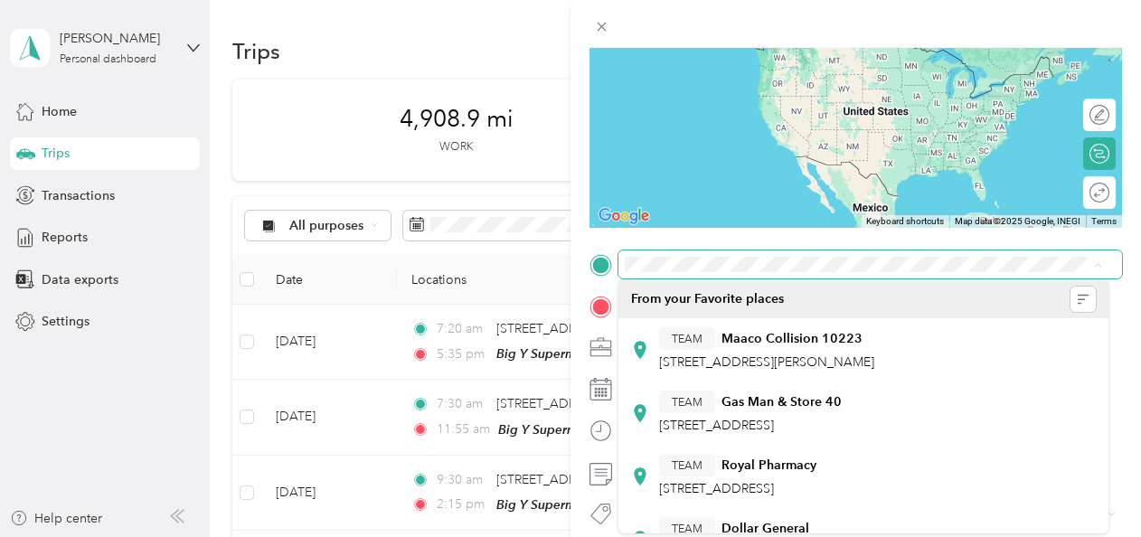
scroll to position [182, 0]
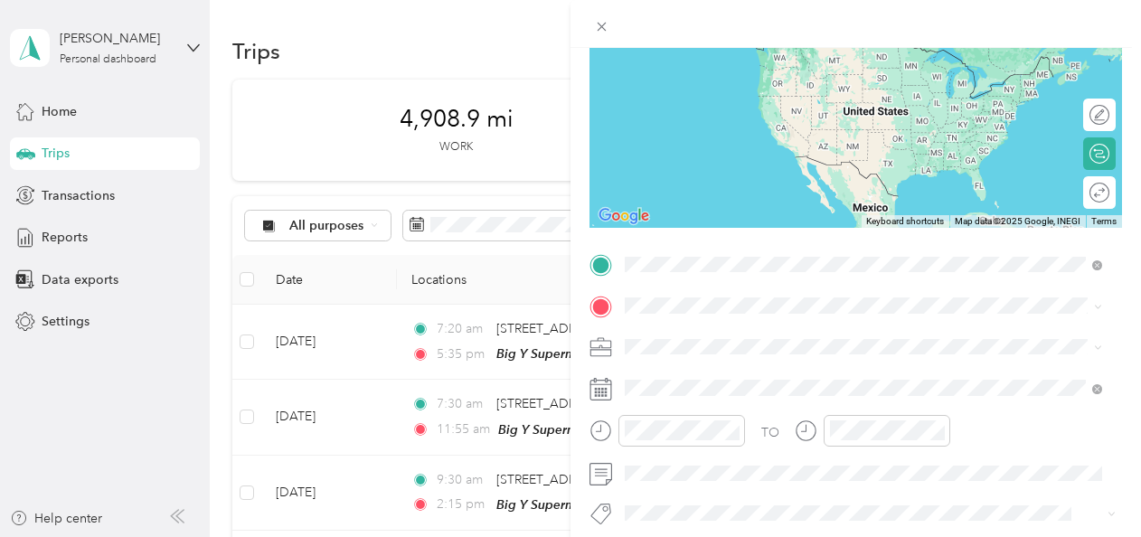
click at [734, 335] on span "[STREET_ADDRESS][PERSON_NAME][US_STATE]" at bounding box center [799, 329] width 281 height 16
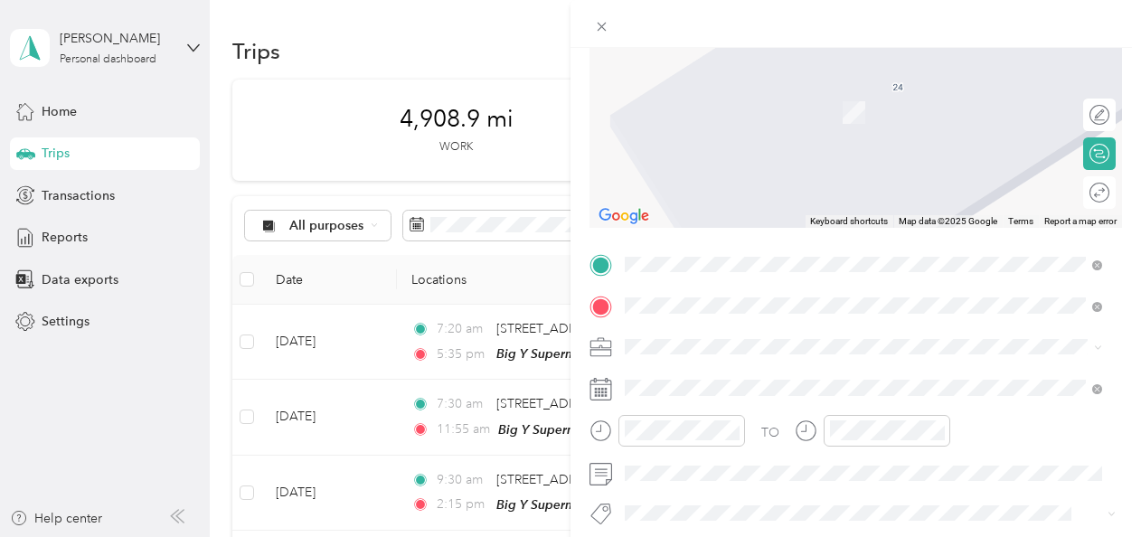
click at [761, 116] on span "[STREET_ADDRESS][PERSON_NAME]" at bounding box center [766, 117] width 215 height 15
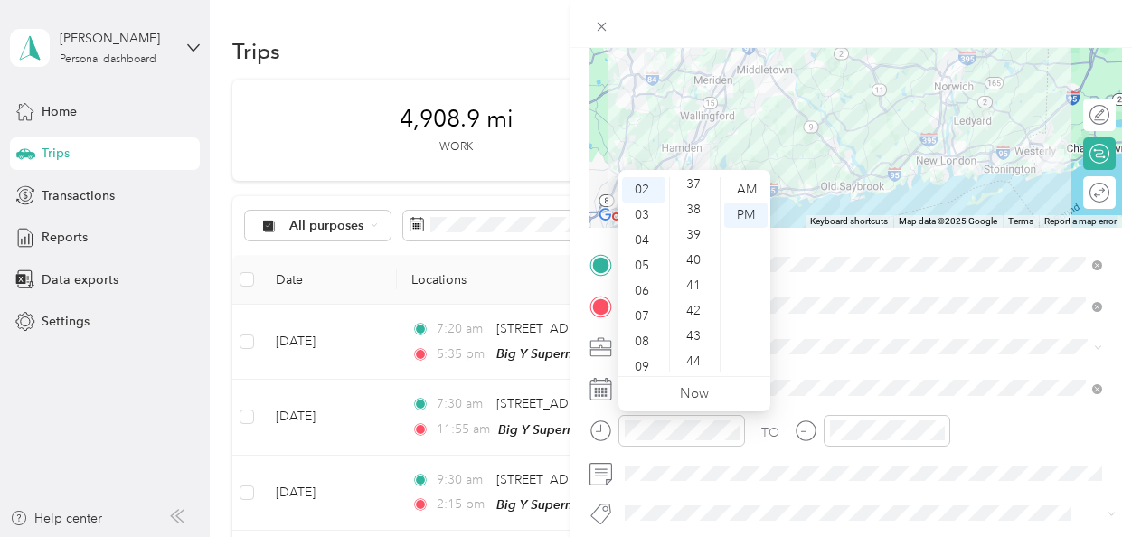
scroll to position [953, 0]
click at [649, 318] on div "07" at bounding box center [643, 316] width 43 height 25
click at [694, 264] on div "10" at bounding box center [695, 271] width 43 height 25
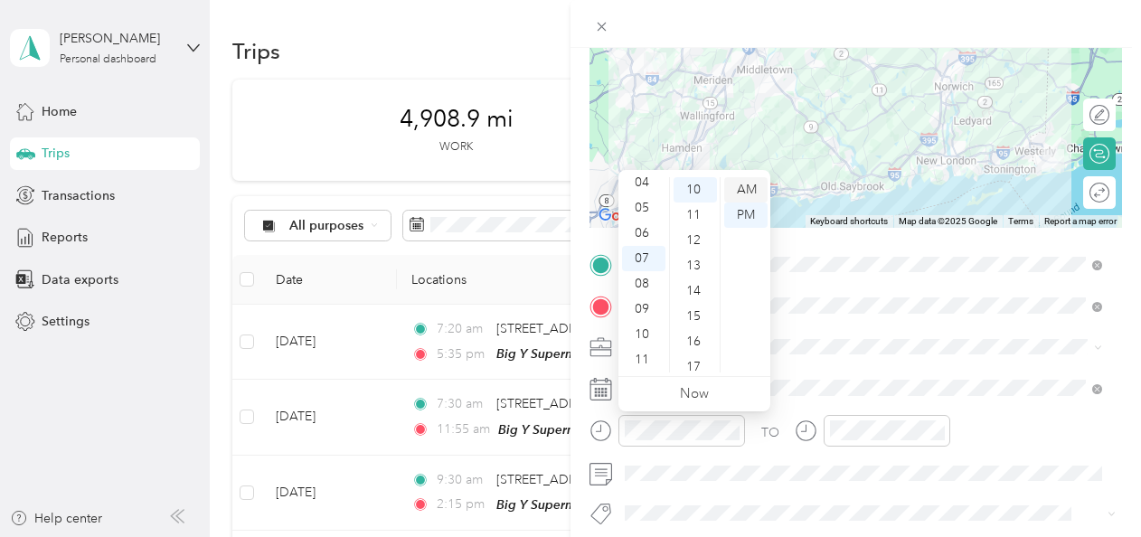
click at [747, 186] on div "AM" at bounding box center [745, 189] width 43 height 25
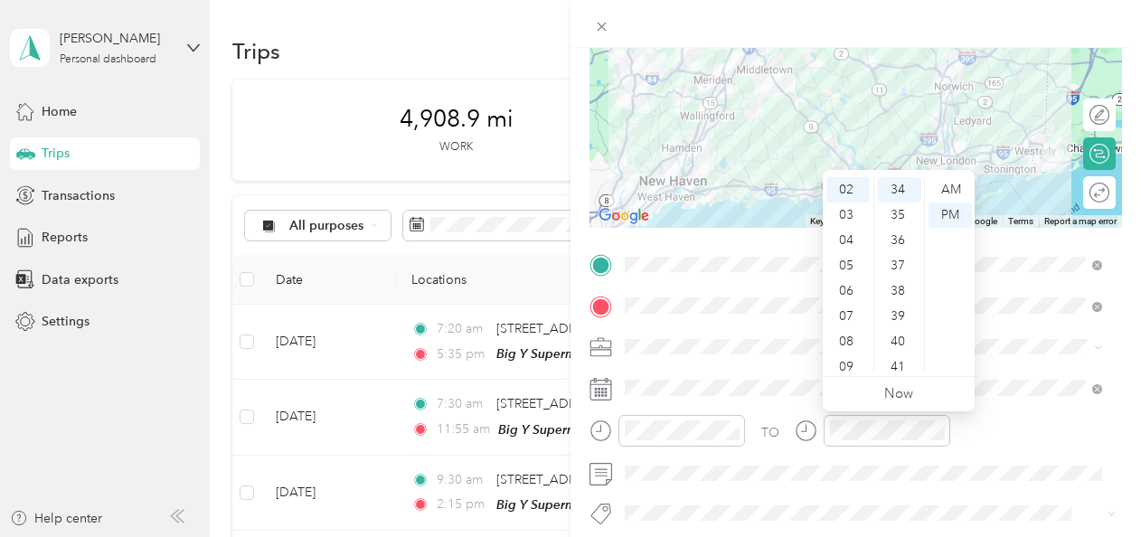
scroll to position [109, 0]
click at [848, 356] on div "11" at bounding box center [848, 359] width 43 height 25
click at [925, 290] on ul "AM PM" at bounding box center [949, 274] width 51 height 195
click at [897, 304] on div "50" at bounding box center [899, 305] width 43 height 25
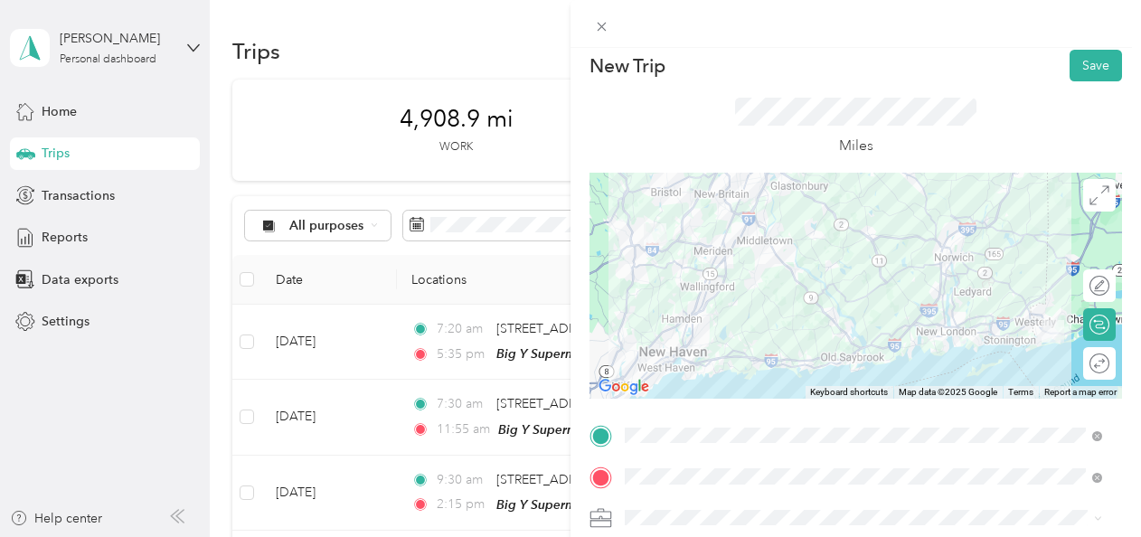
scroll to position [0, 0]
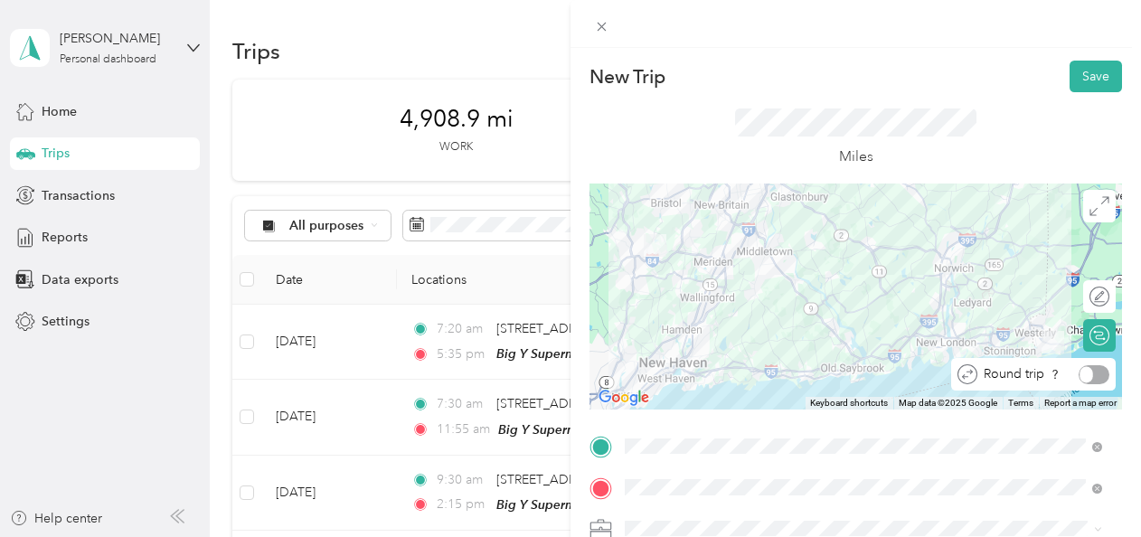
click at [1080, 380] on div at bounding box center [1087, 374] width 14 height 16
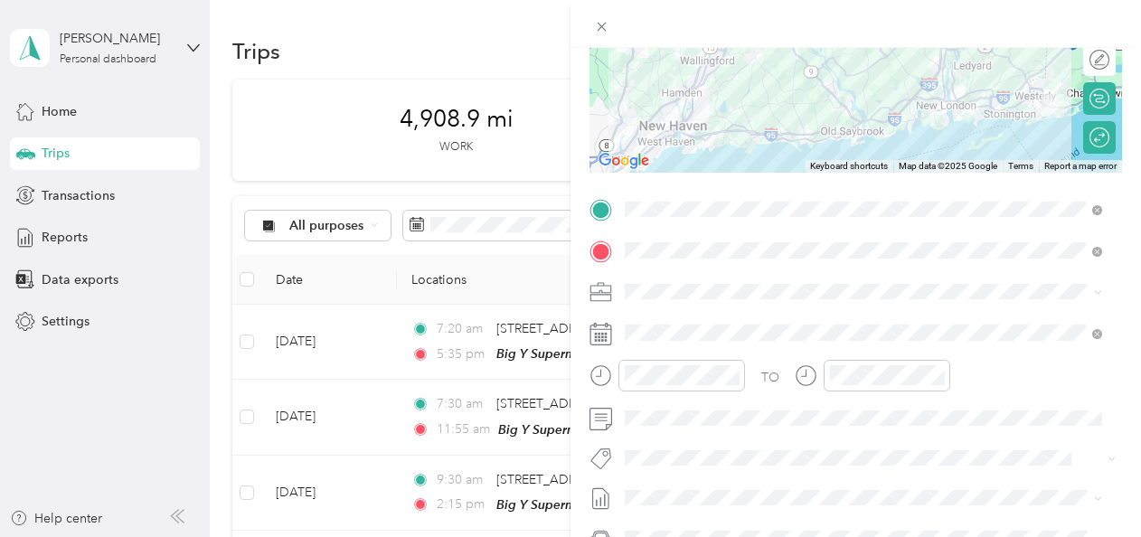
scroll to position [278, 0]
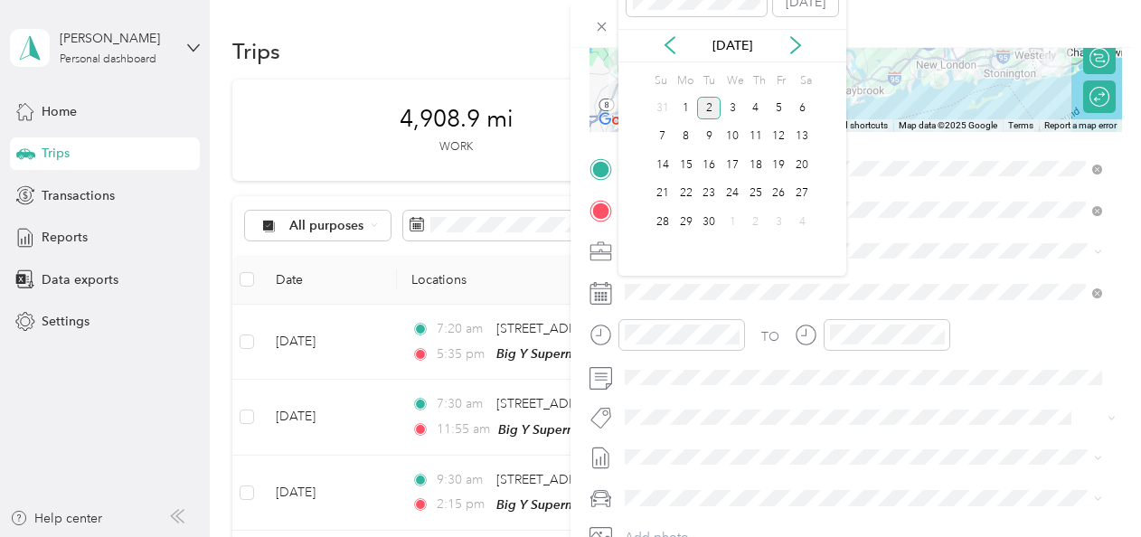
click at [666, 54] on div "[DATE]" at bounding box center [733, 45] width 228 height 33
click at [670, 43] on icon at bounding box center [670, 45] width 18 height 18
click at [752, 221] on div "28" at bounding box center [756, 222] width 24 height 23
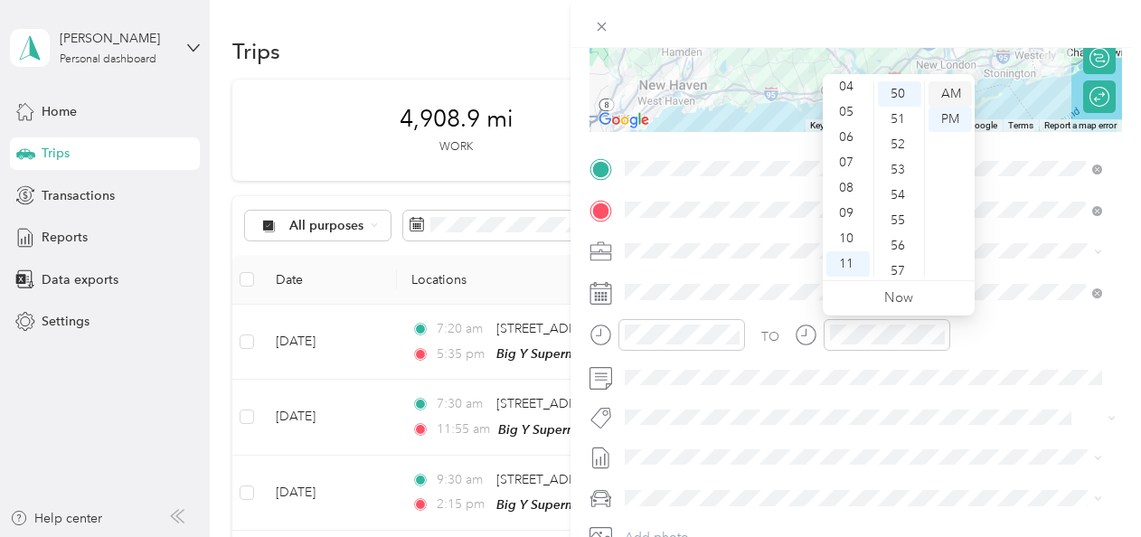
click at [950, 89] on div "AM" at bounding box center [950, 93] width 43 height 25
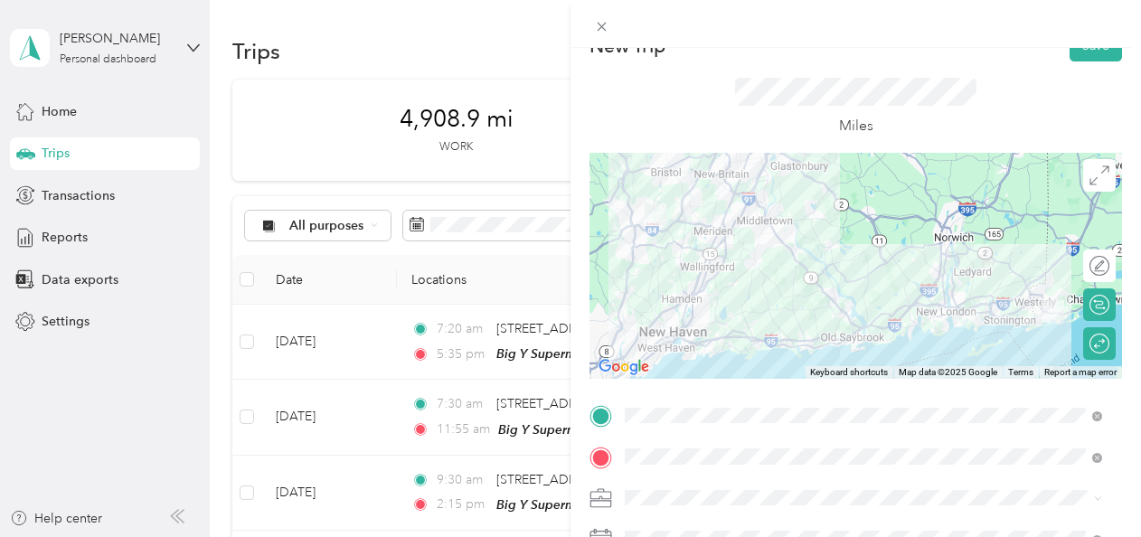
scroll to position [0, 0]
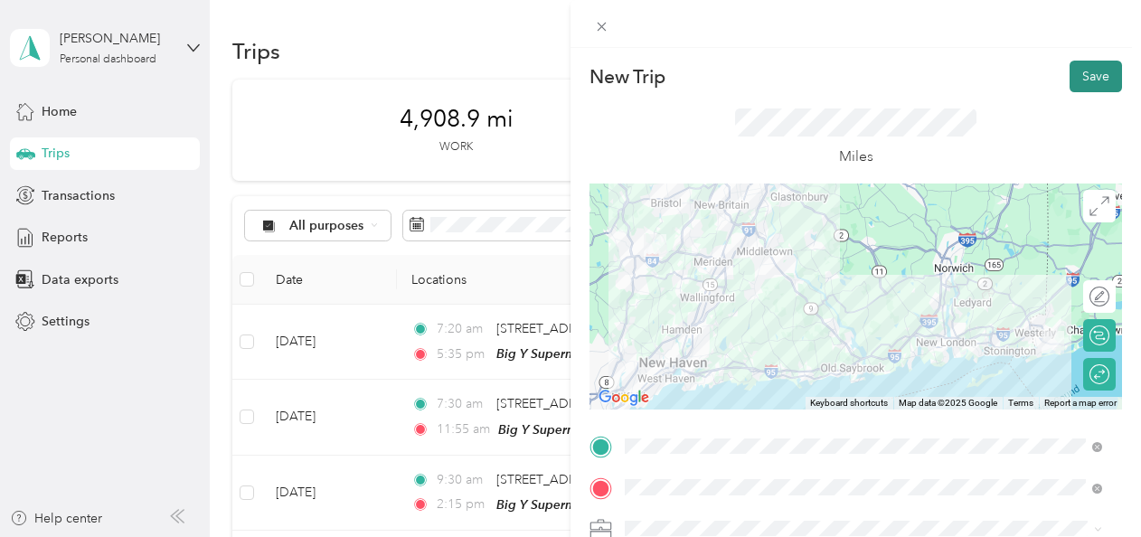
click at [1087, 75] on button "Save" at bounding box center [1096, 77] width 52 height 32
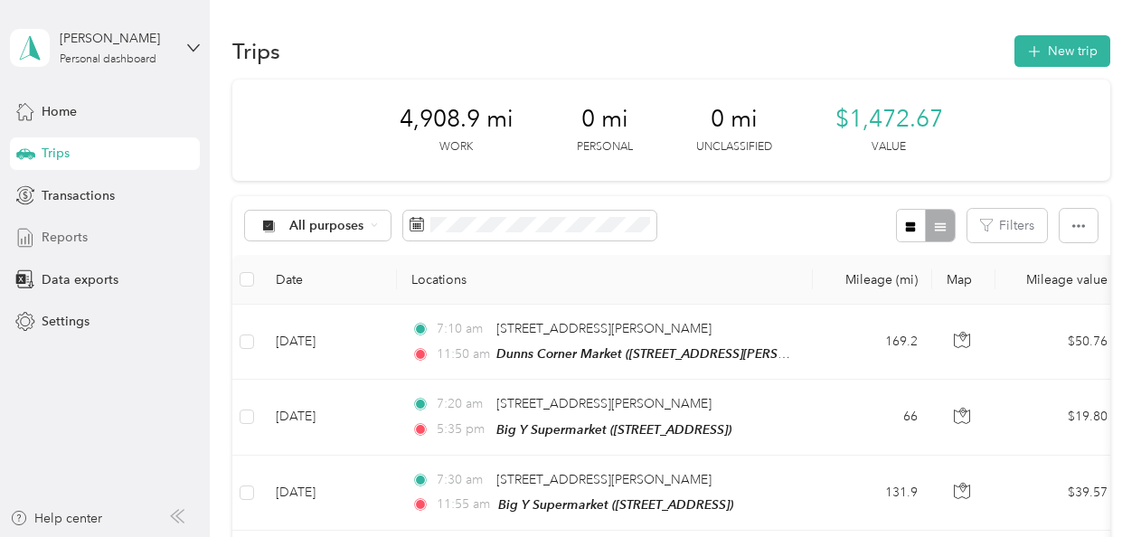
click at [74, 233] on span "Reports" at bounding box center [65, 237] width 46 height 19
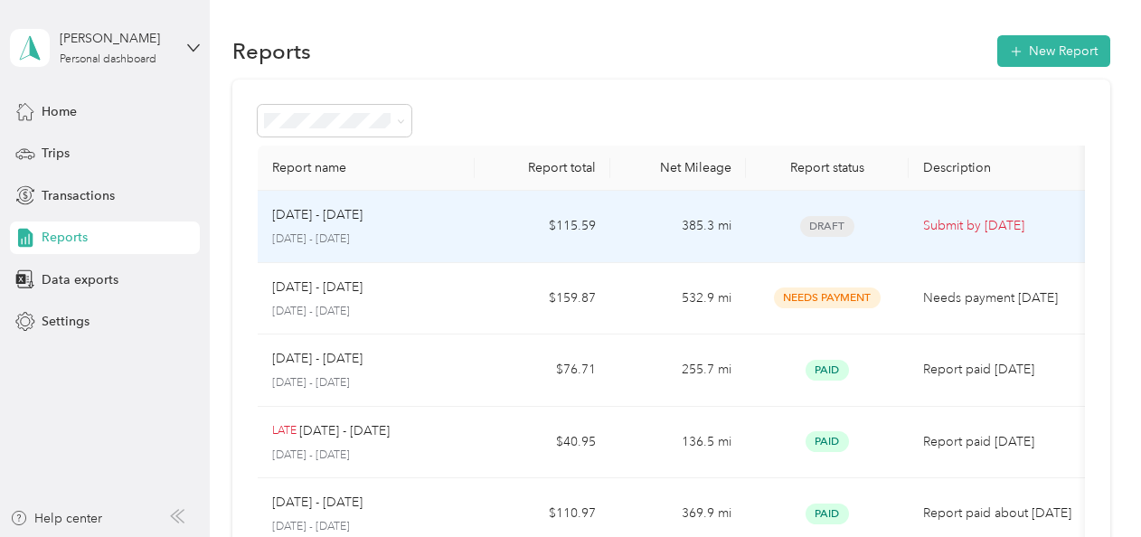
click at [316, 217] on p "[DATE] - [DATE]" at bounding box center [317, 215] width 90 height 20
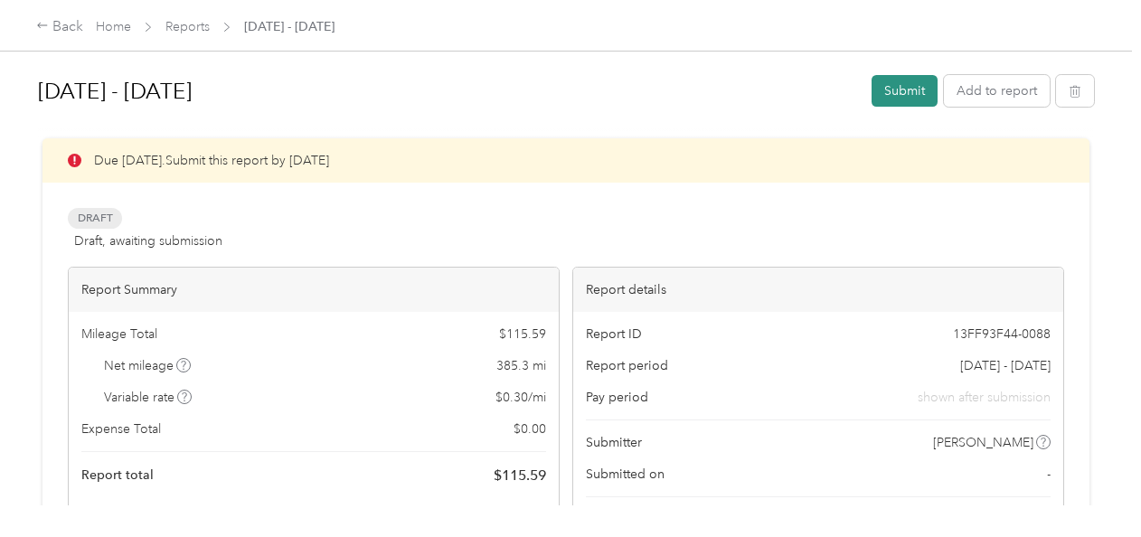
click at [906, 90] on button "Submit" at bounding box center [905, 91] width 66 height 32
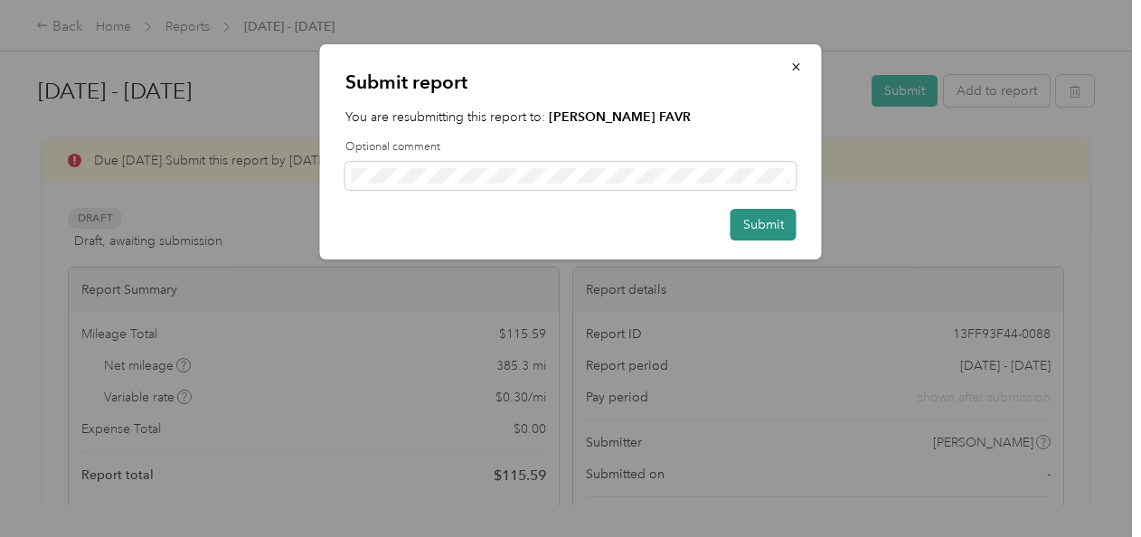
click at [770, 233] on button "Submit" at bounding box center [764, 225] width 66 height 32
